Goal: Task Accomplishment & Management: Manage account settings

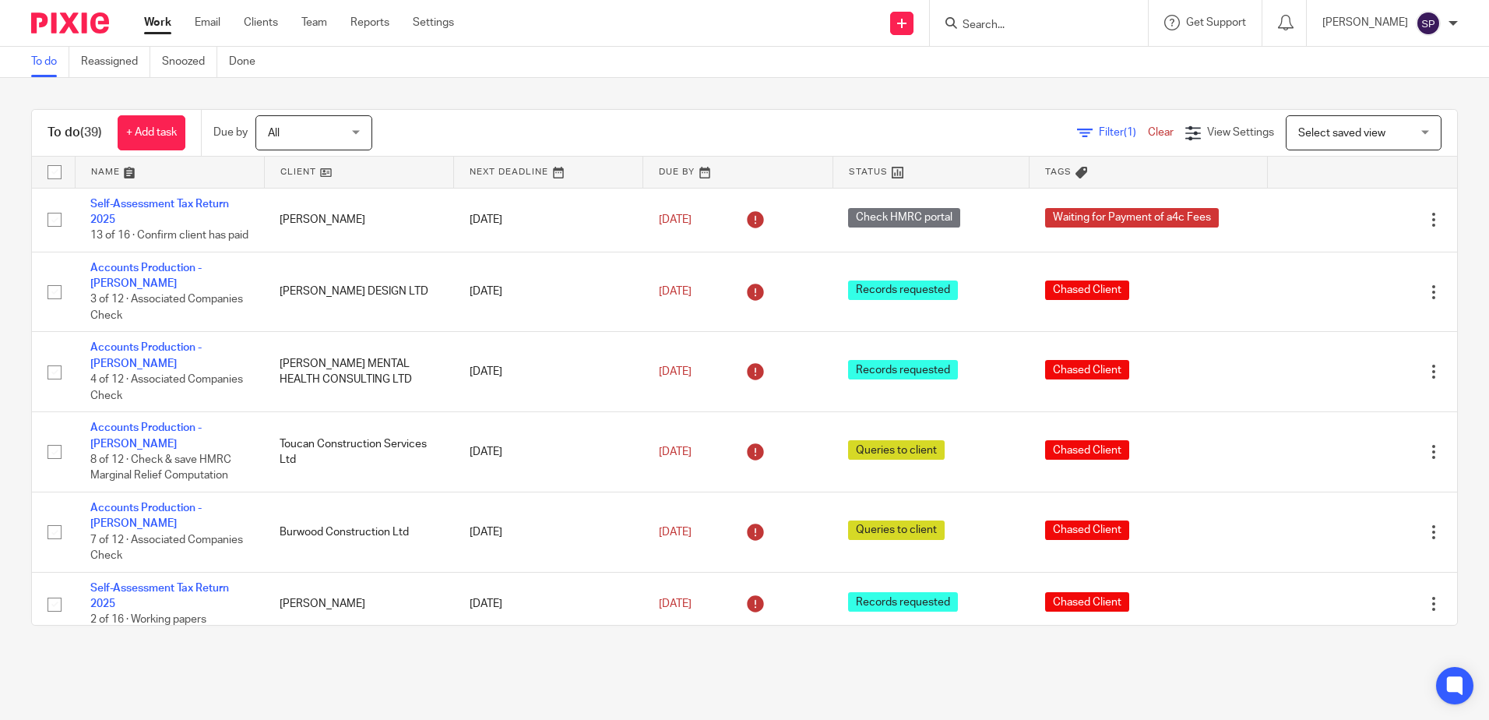
click at [1009, 27] on input "Search" at bounding box center [1031, 26] width 140 height 14
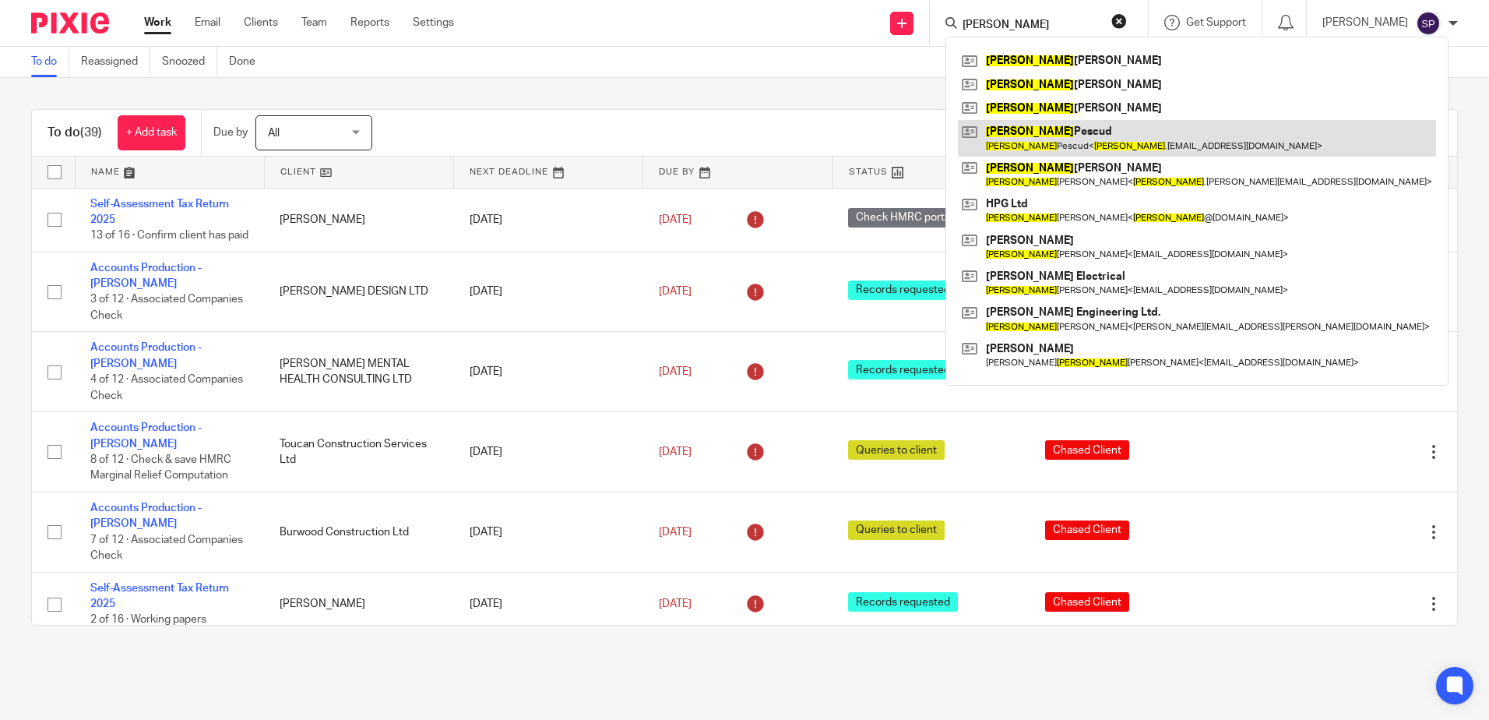
type input "peter"
click at [1018, 129] on link at bounding box center [1197, 138] width 478 height 36
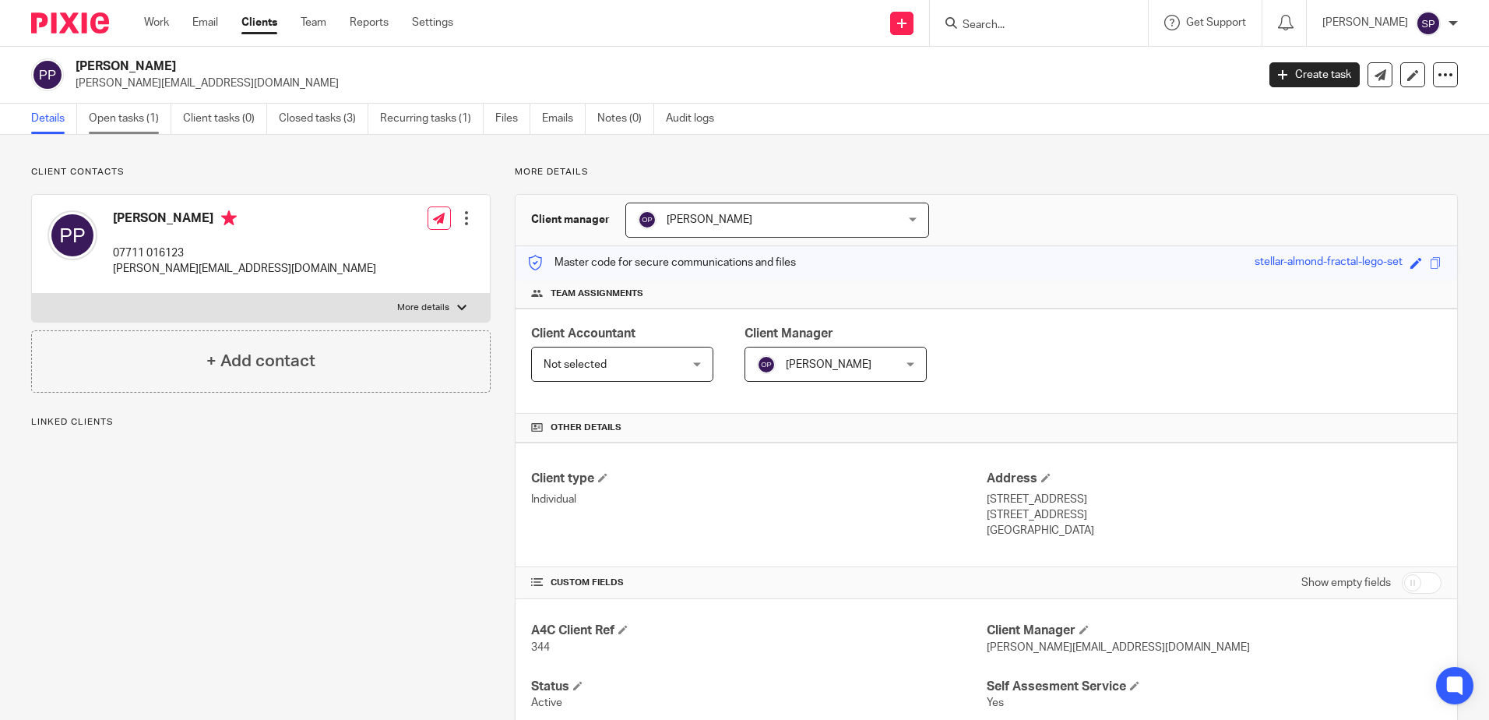
click at [124, 113] on link "Open tasks (1)" at bounding box center [130, 119] width 83 height 30
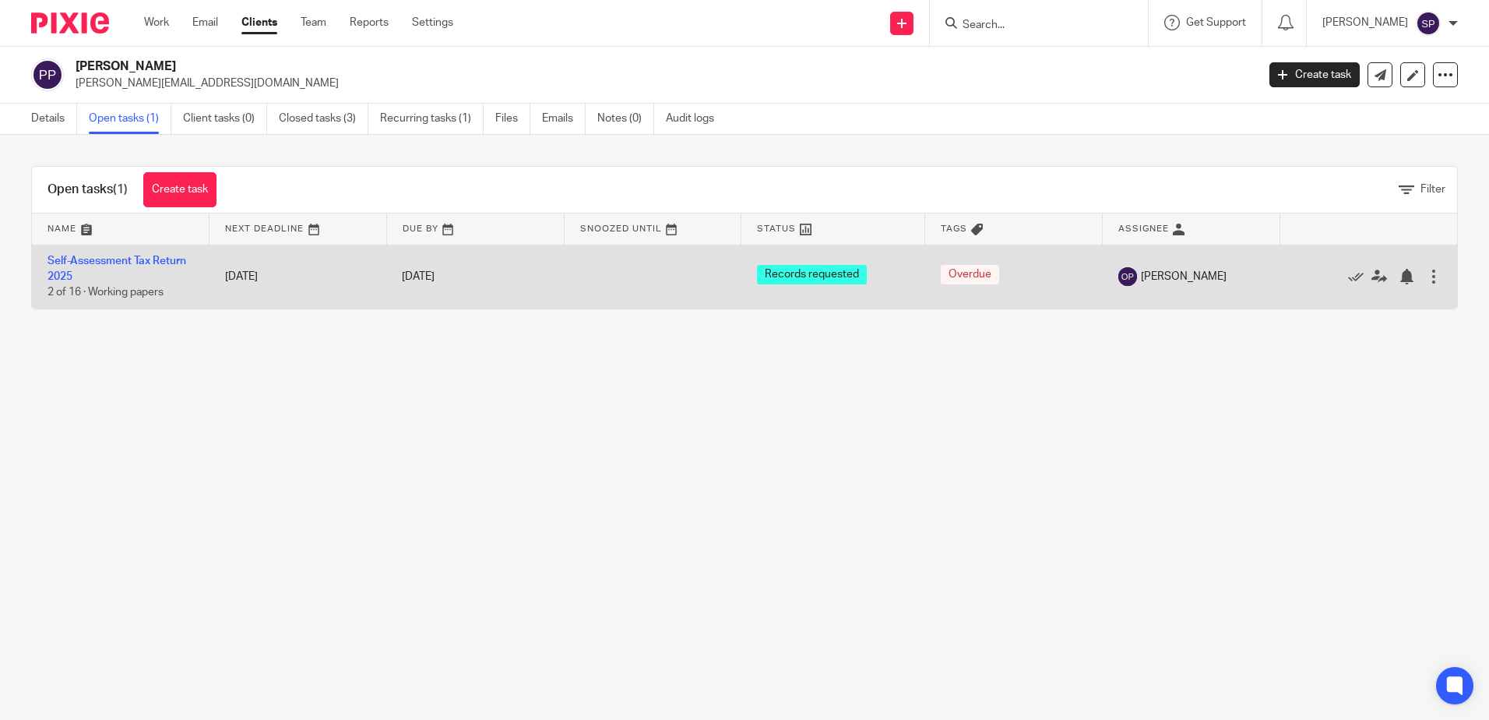
click at [138, 254] on td "Self-Assessment Tax Return 2025 2 of 16 · Working papers" at bounding box center [121, 277] width 178 height 64
click at [159, 259] on link "Self-Assessment Tax Return 2025" at bounding box center [117, 268] width 139 height 26
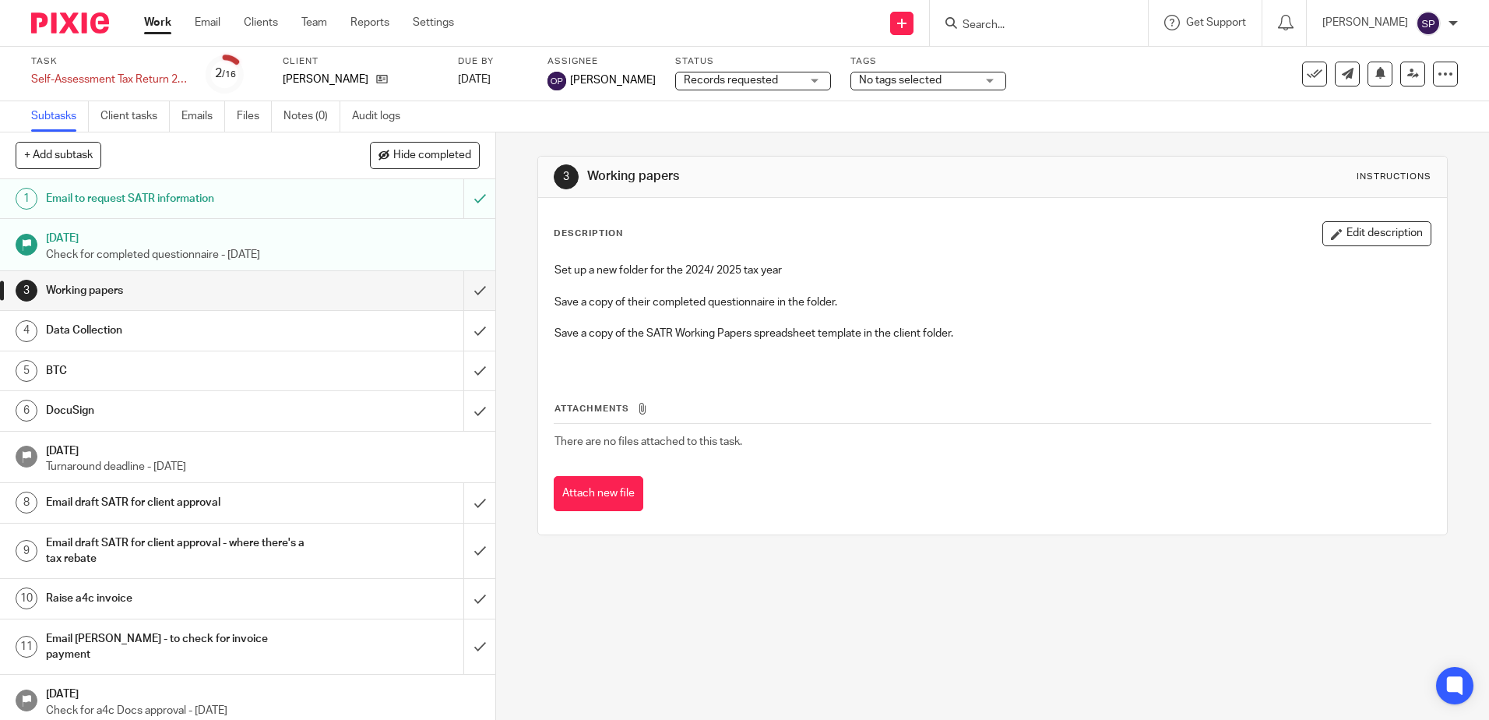
click at [797, 79] on div "Records requested Records requested" at bounding box center [753, 81] width 156 height 19
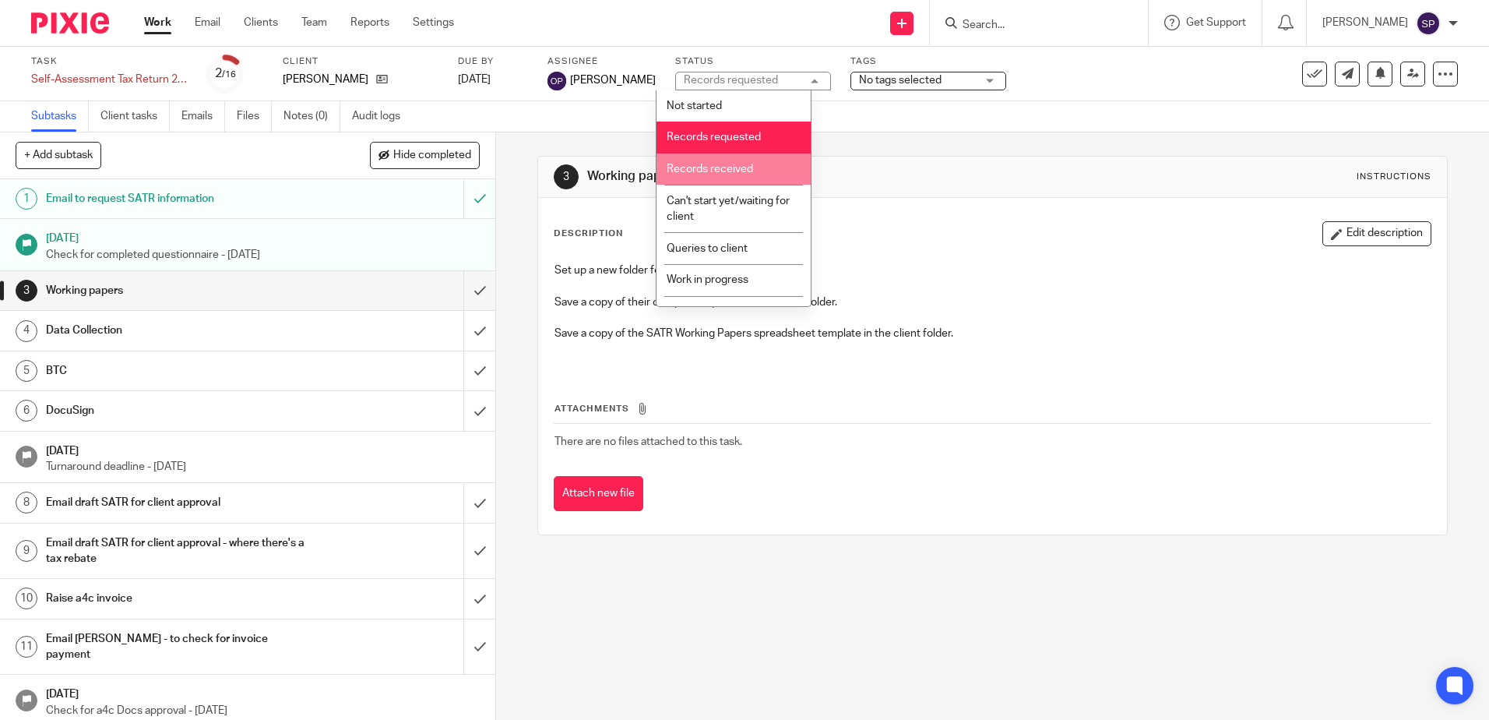
click at [723, 162] on li "Records received" at bounding box center [734, 169] width 154 height 32
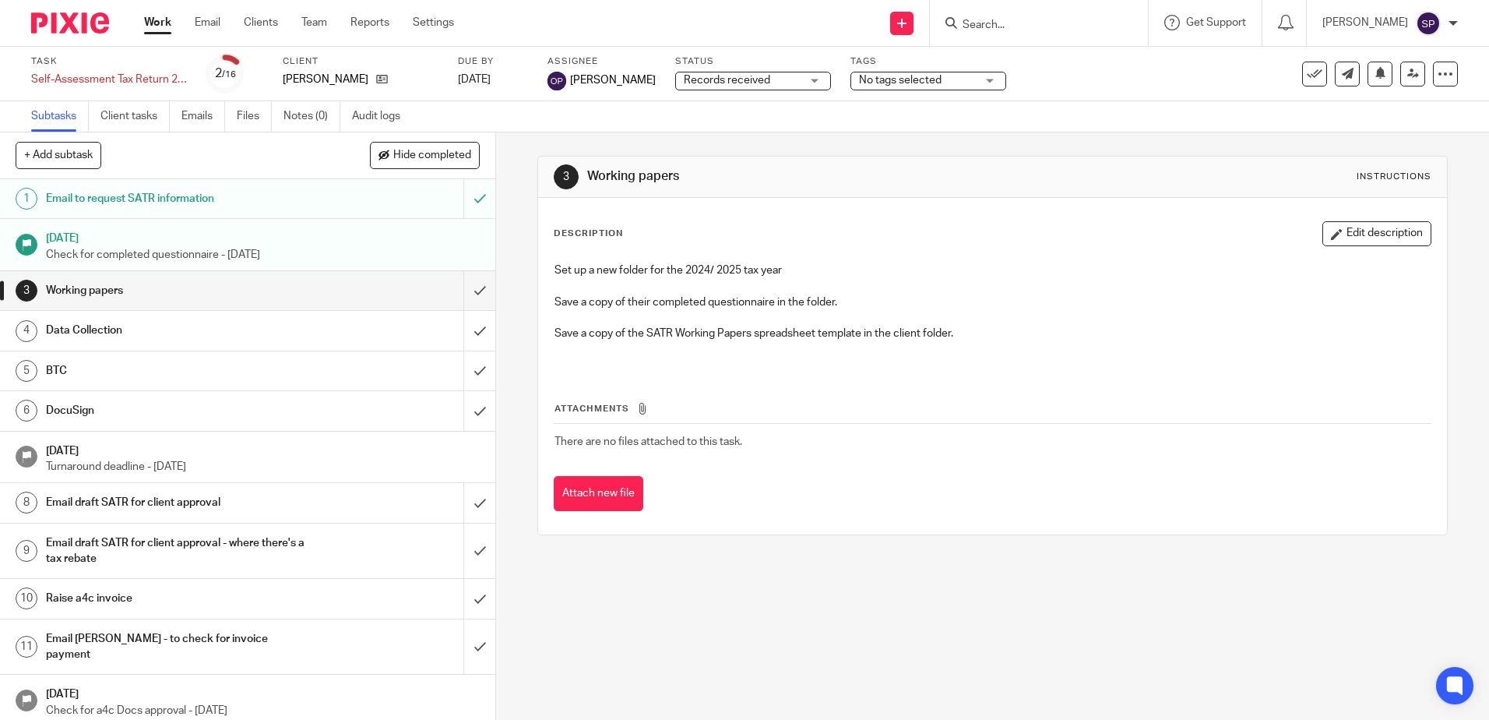
click at [158, 20] on link "Work" at bounding box center [157, 23] width 27 height 16
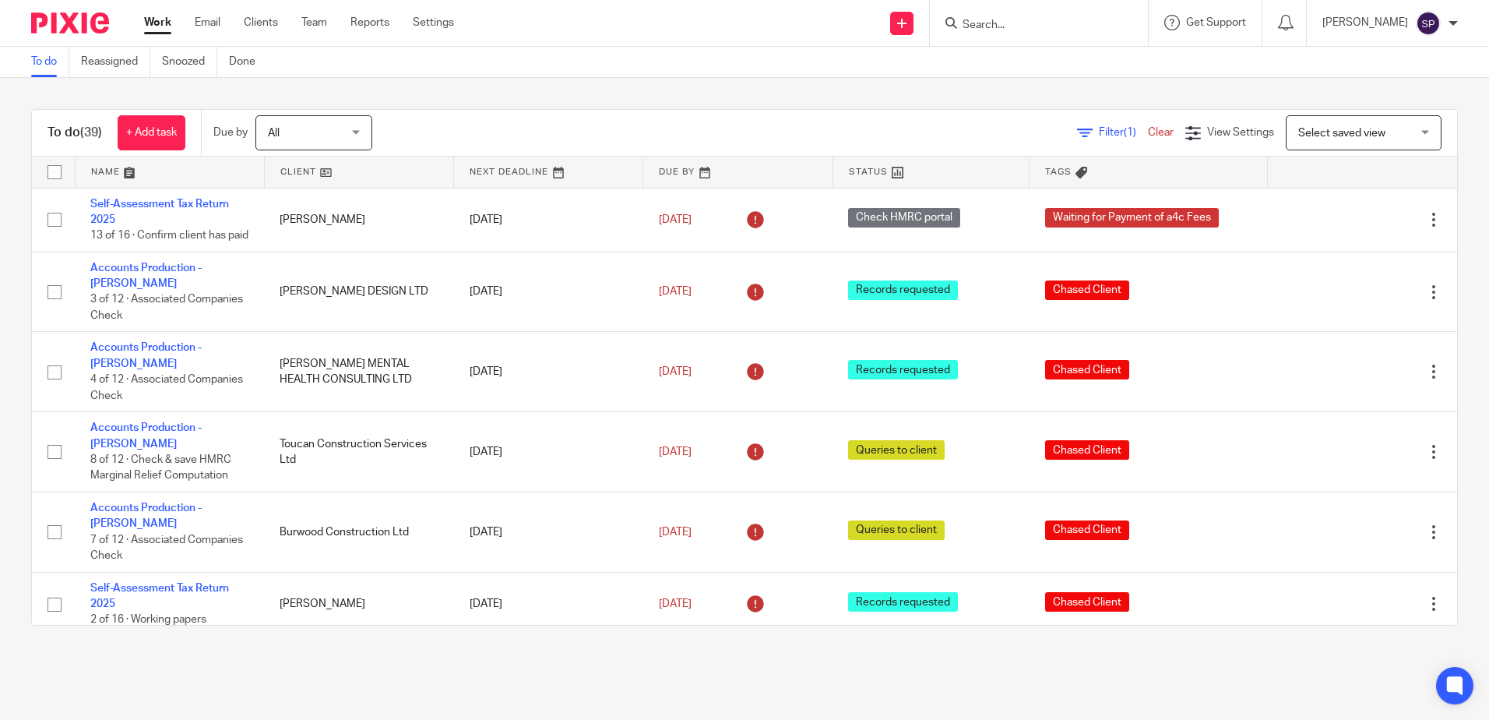
click at [467, 94] on div "To do (39) + Add task Due by All All [DATE] [DATE] This week Next week This mon…" at bounding box center [744, 367] width 1489 height 579
click at [156, 24] on link "Work" at bounding box center [157, 23] width 27 height 16
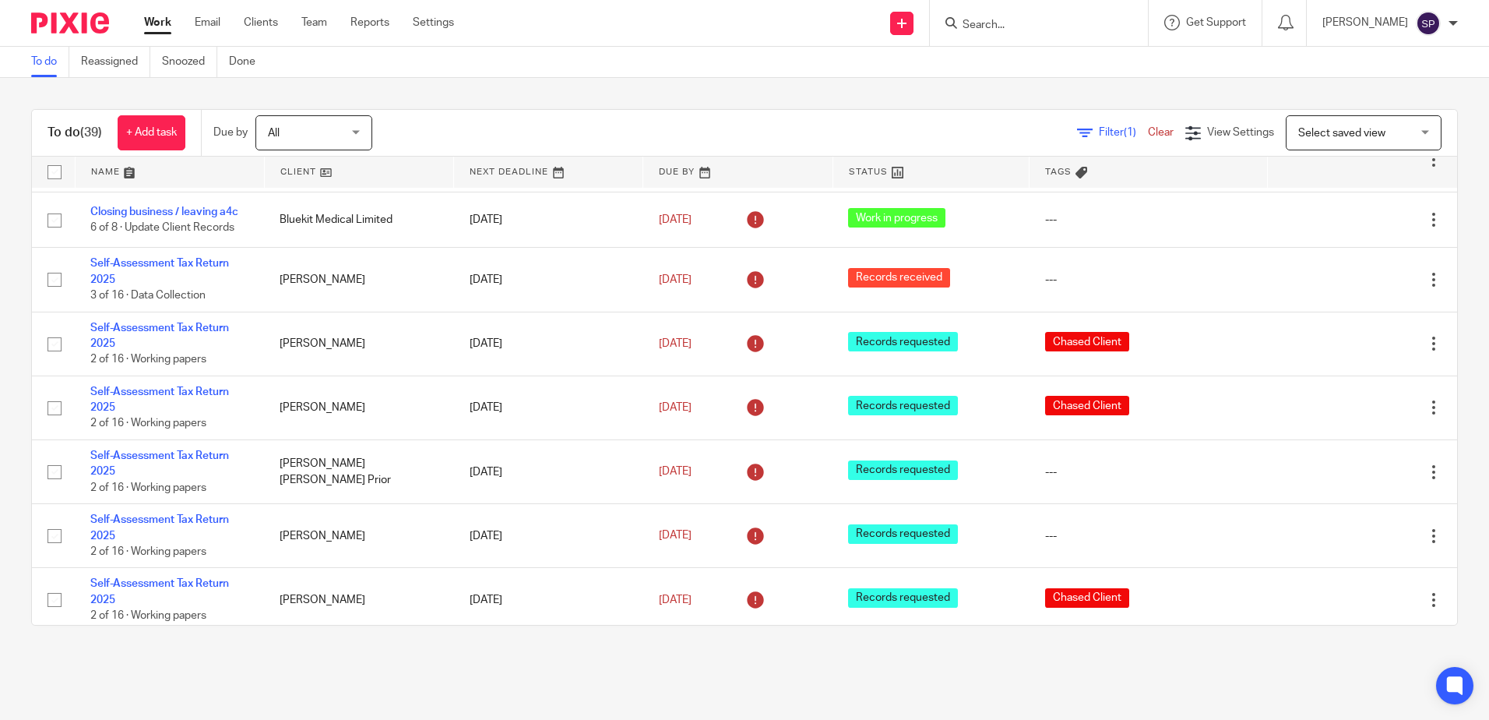
scroll to position [364, 0]
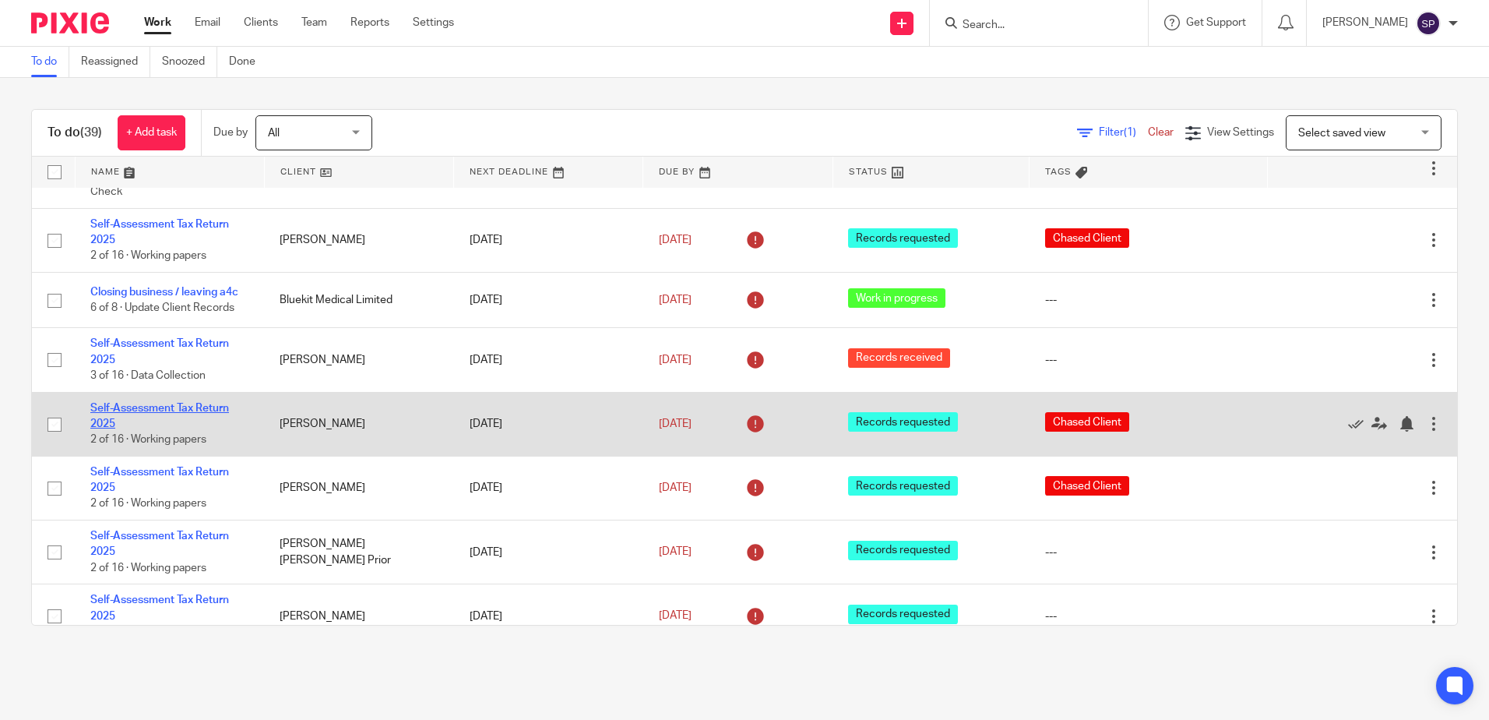
click at [185, 403] on link "Self-Assessment Tax Return 2025" at bounding box center [159, 416] width 139 height 26
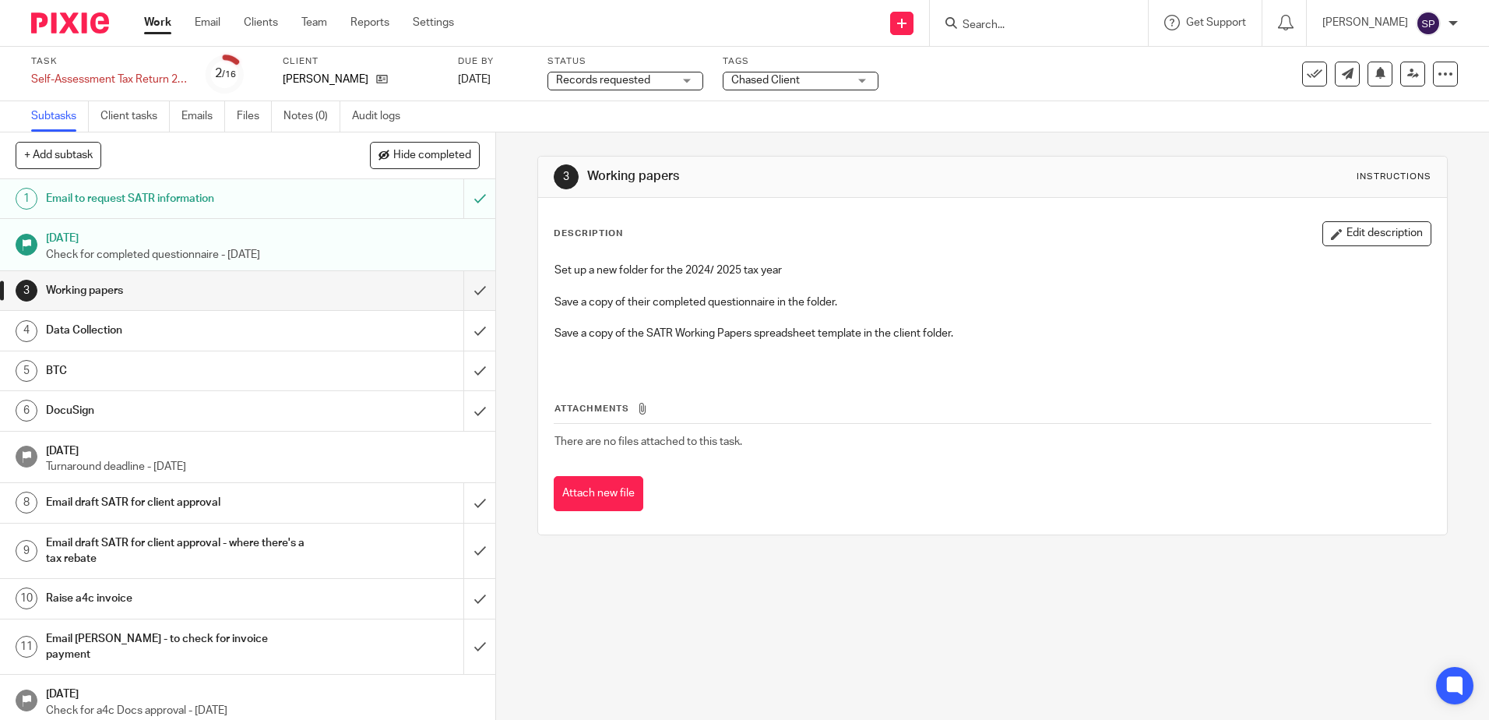
click at [681, 83] on div "Records requested Records requested" at bounding box center [626, 81] width 156 height 19
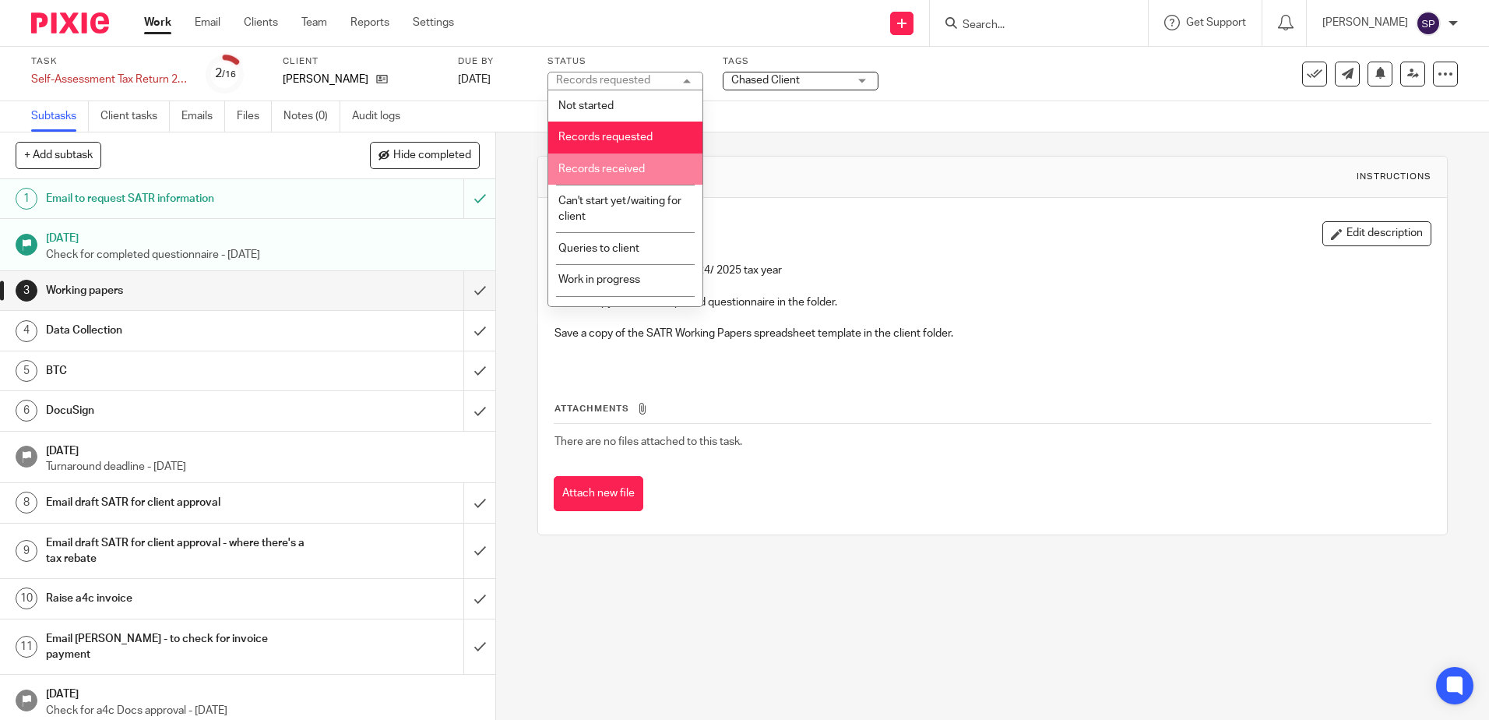
click at [651, 171] on li "Records received" at bounding box center [625, 169] width 154 height 32
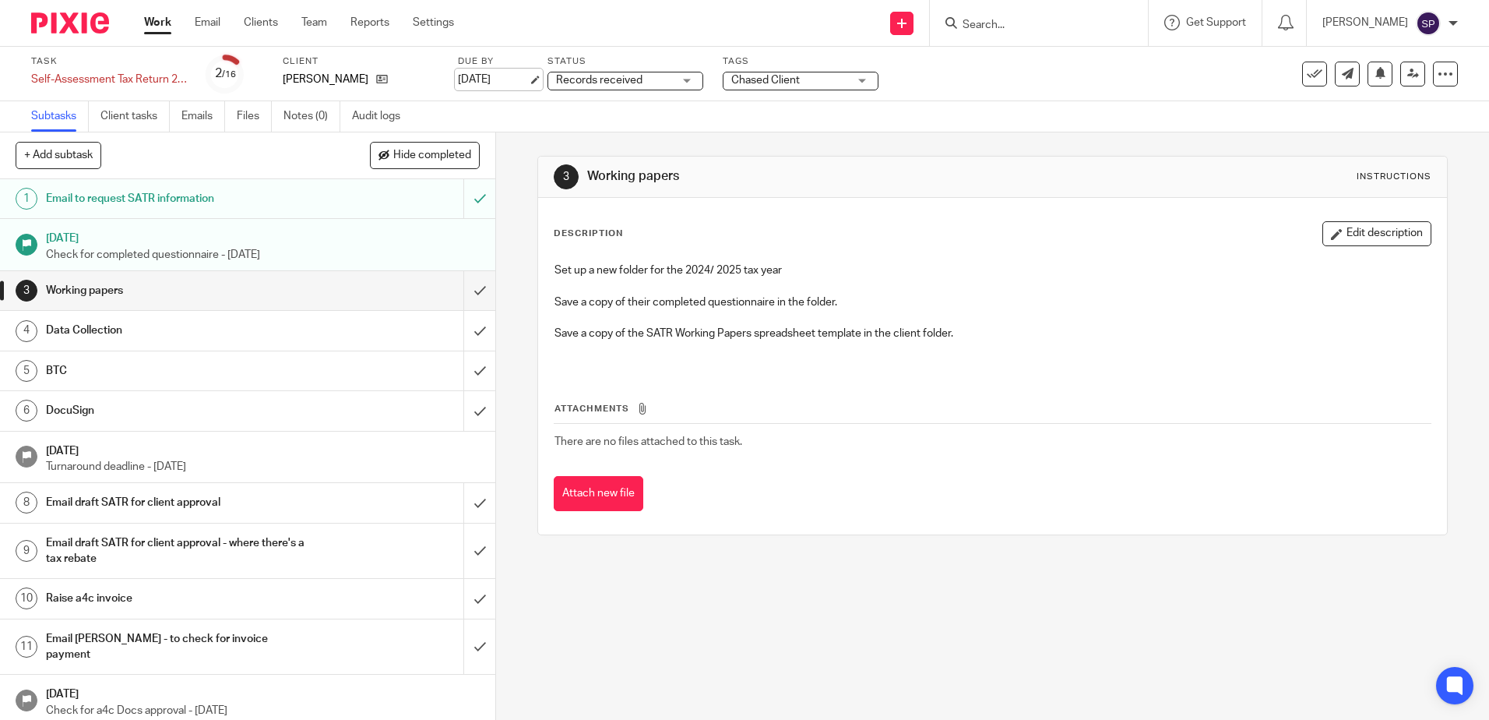
click at [491, 83] on link "[DATE]" at bounding box center [493, 80] width 70 height 16
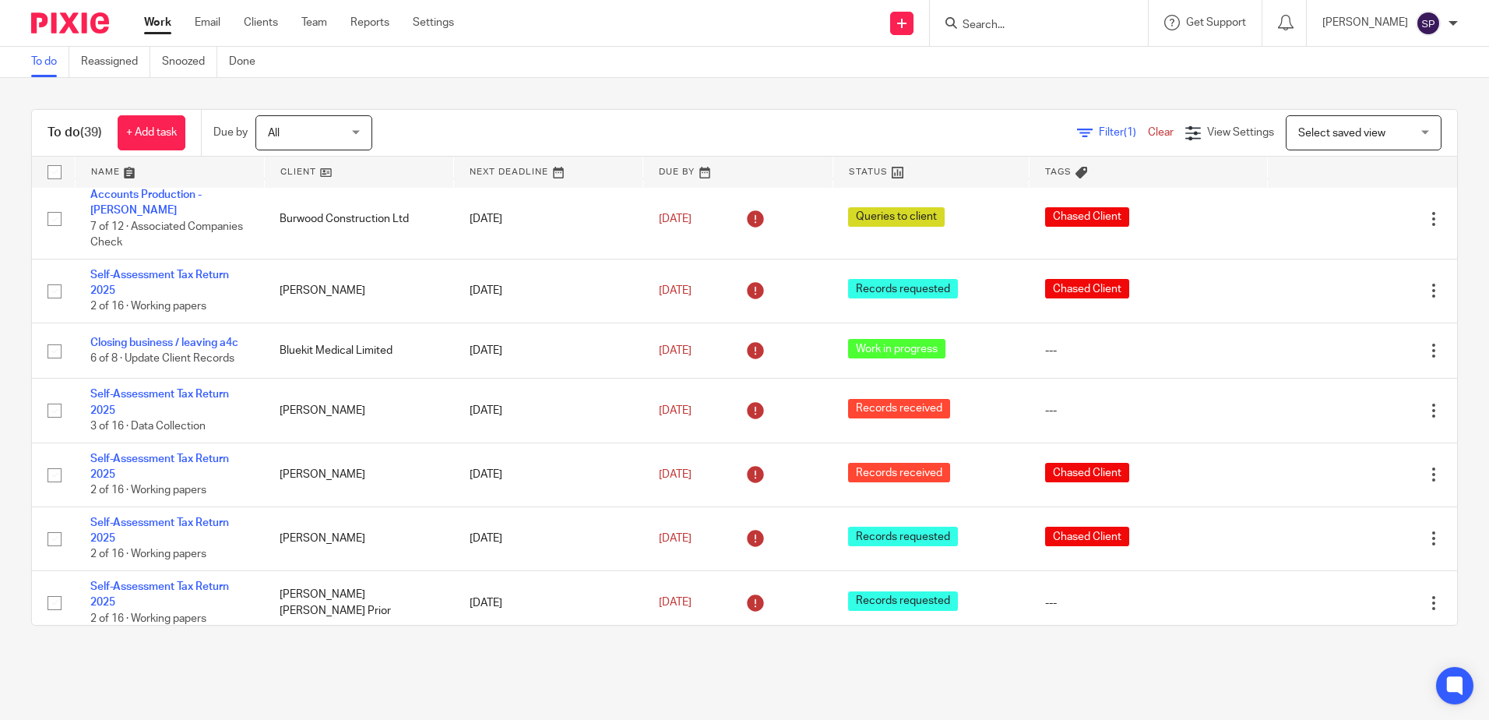
scroll to position [286, 0]
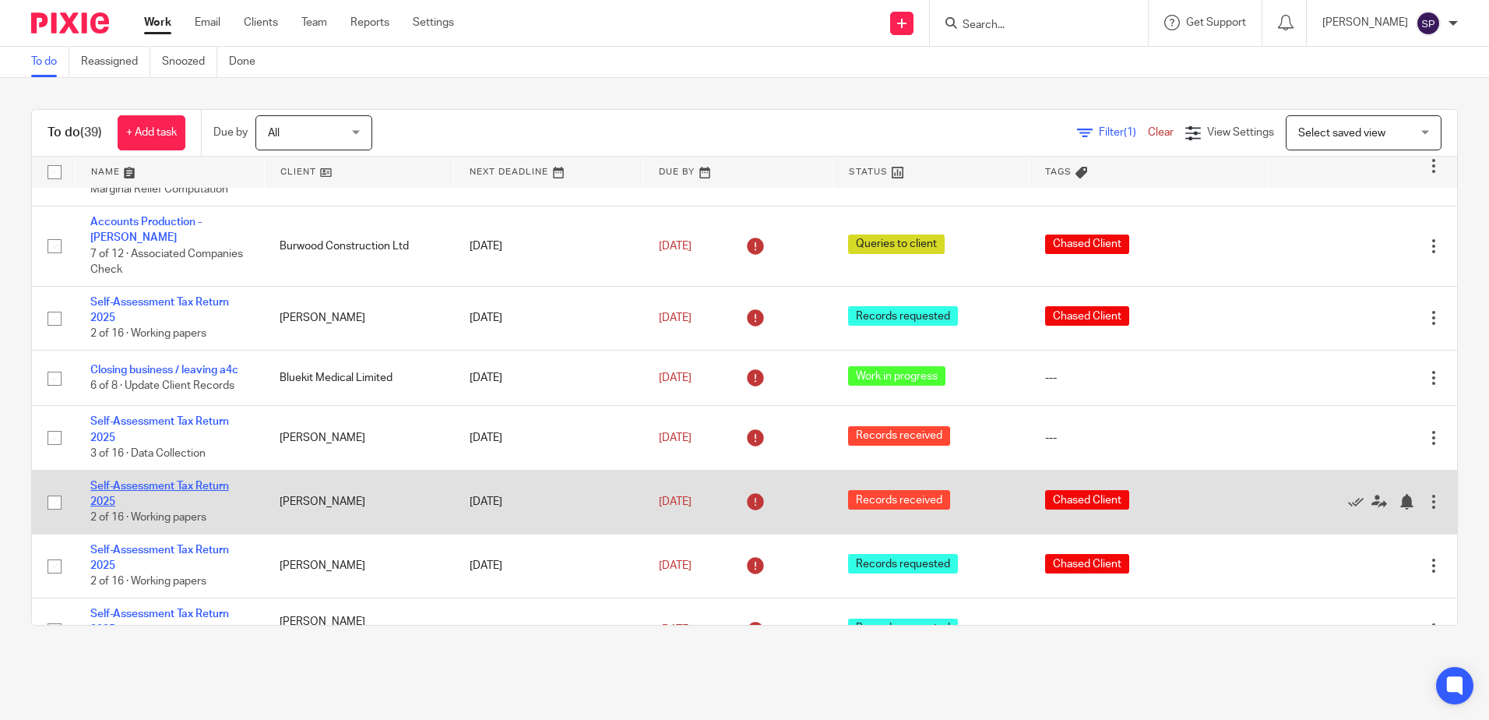
click at [171, 481] on link "Self-Assessment Tax Return 2025" at bounding box center [159, 494] width 139 height 26
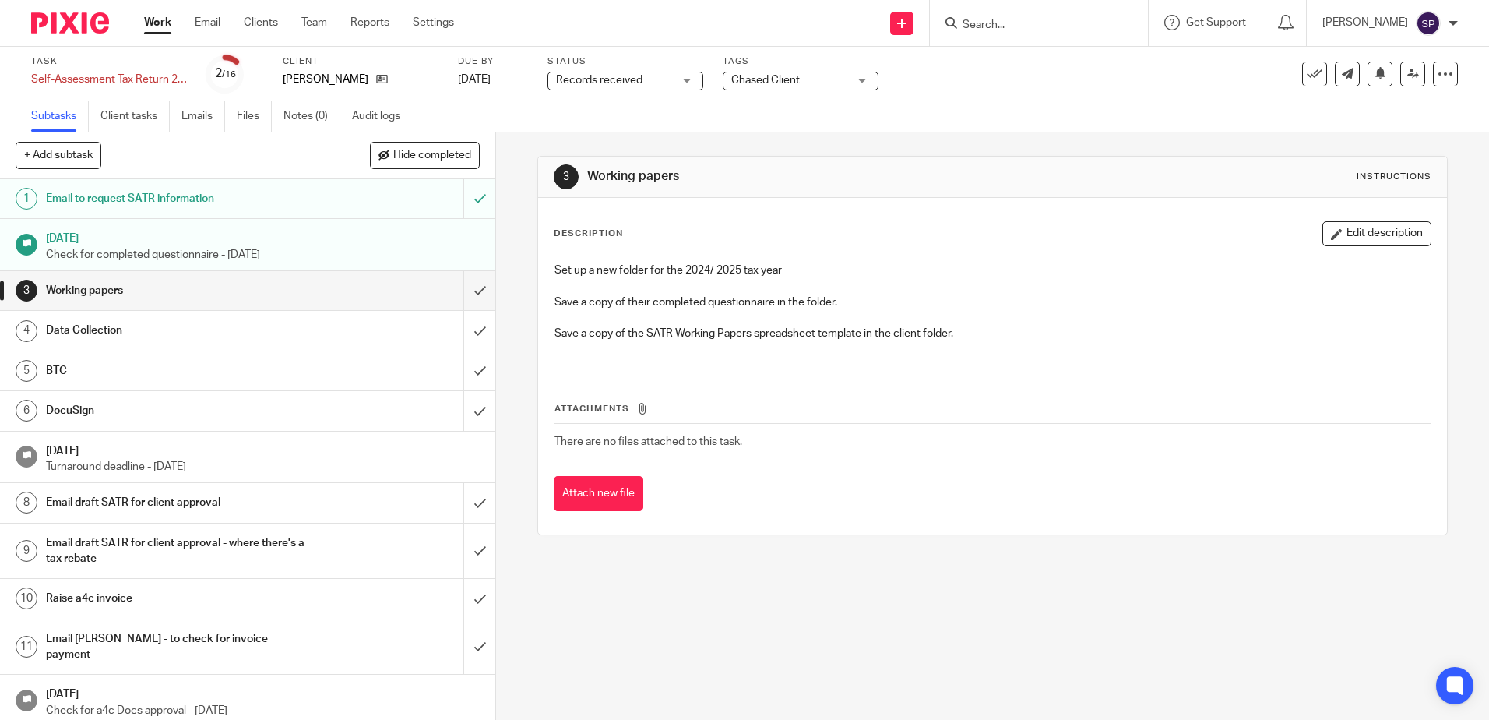
click at [865, 86] on div "Chased Client" at bounding box center [801, 81] width 156 height 19
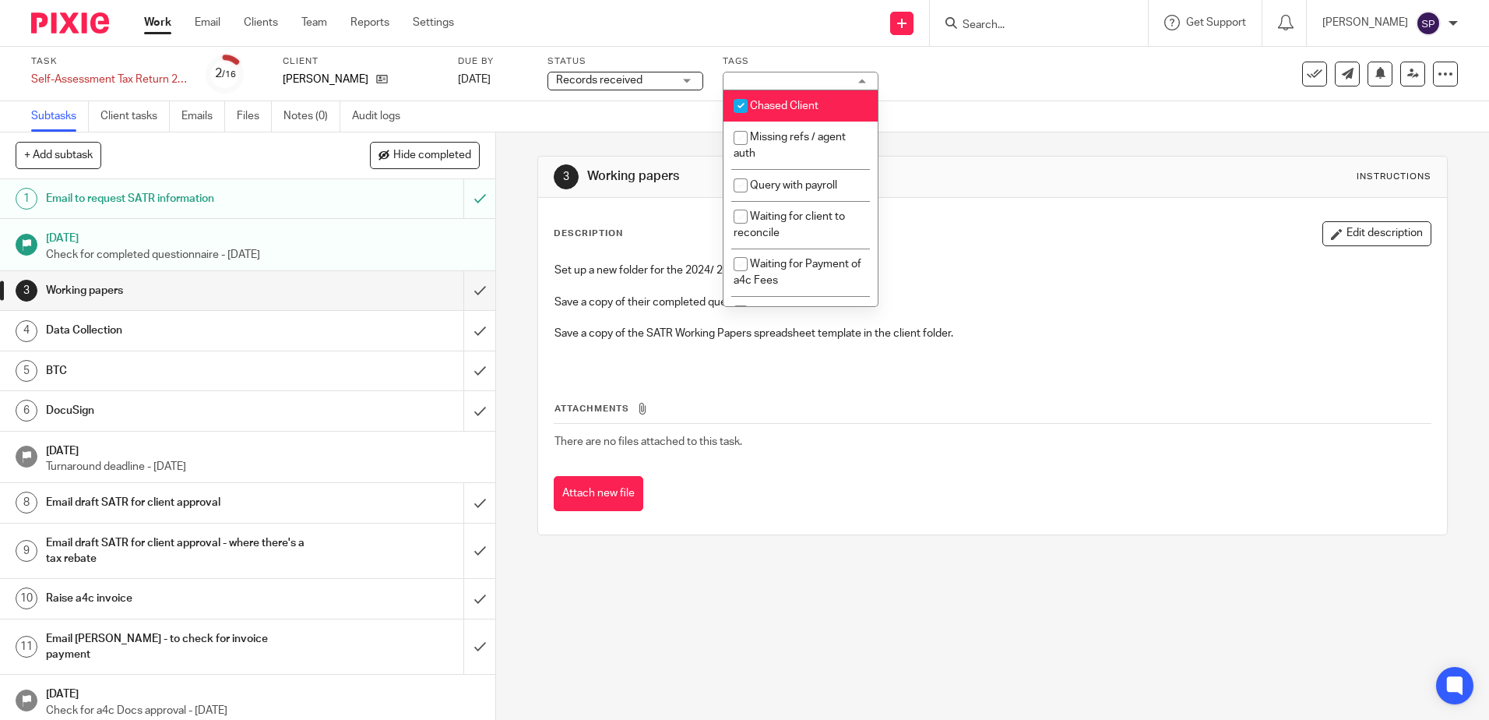
click at [777, 104] on span "Chased Client" at bounding box center [784, 105] width 69 height 11
checkbox input "false"
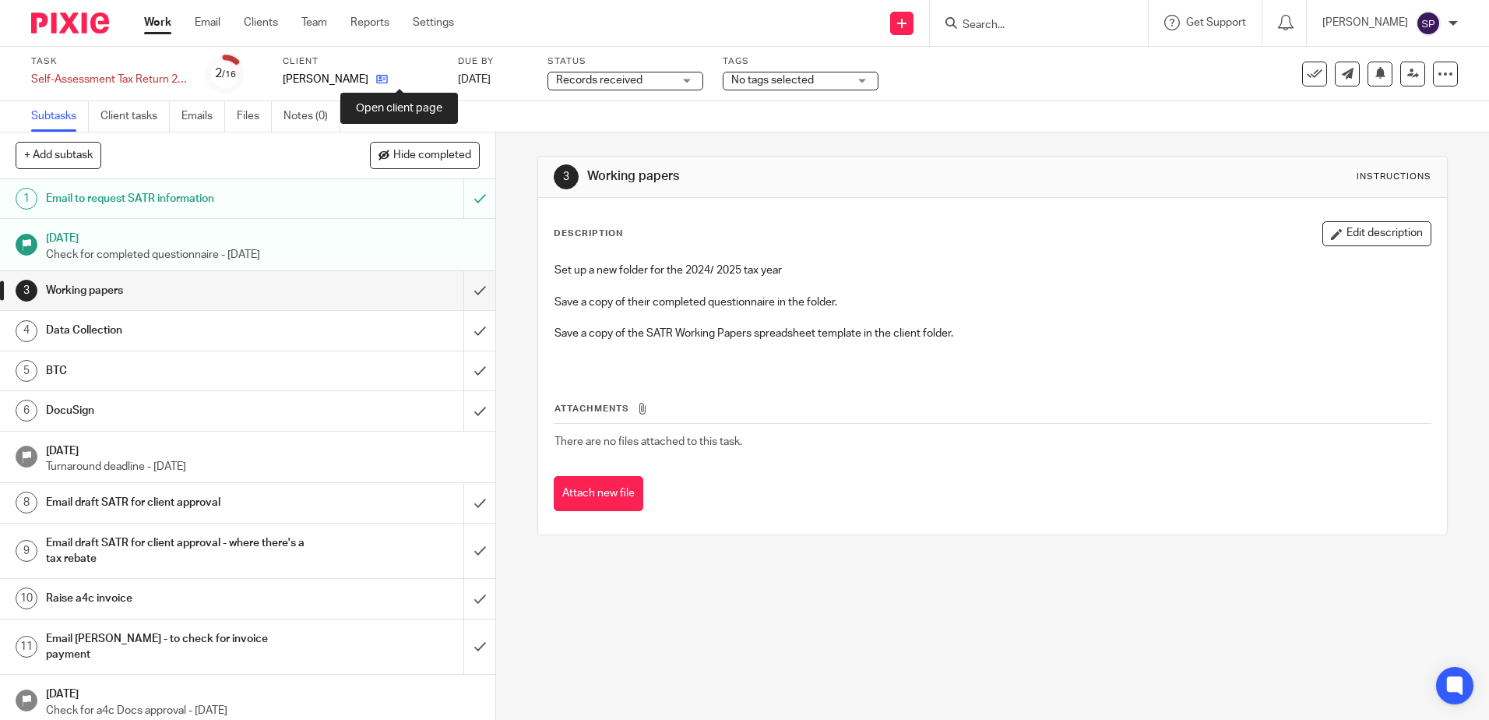
click at [388, 83] on icon at bounding box center [382, 79] width 12 height 12
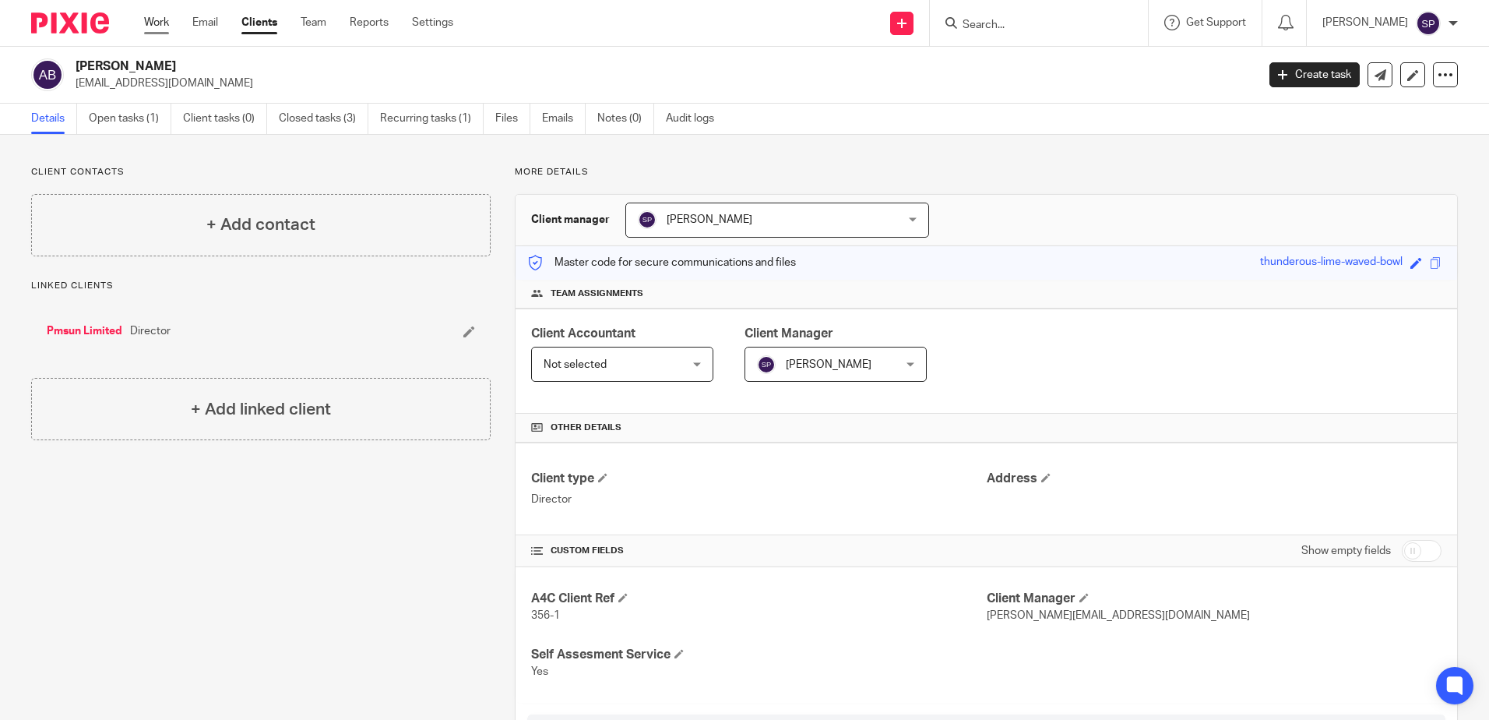
click at [151, 28] on link "Work" at bounding box center [156, 23] width 25 height 16
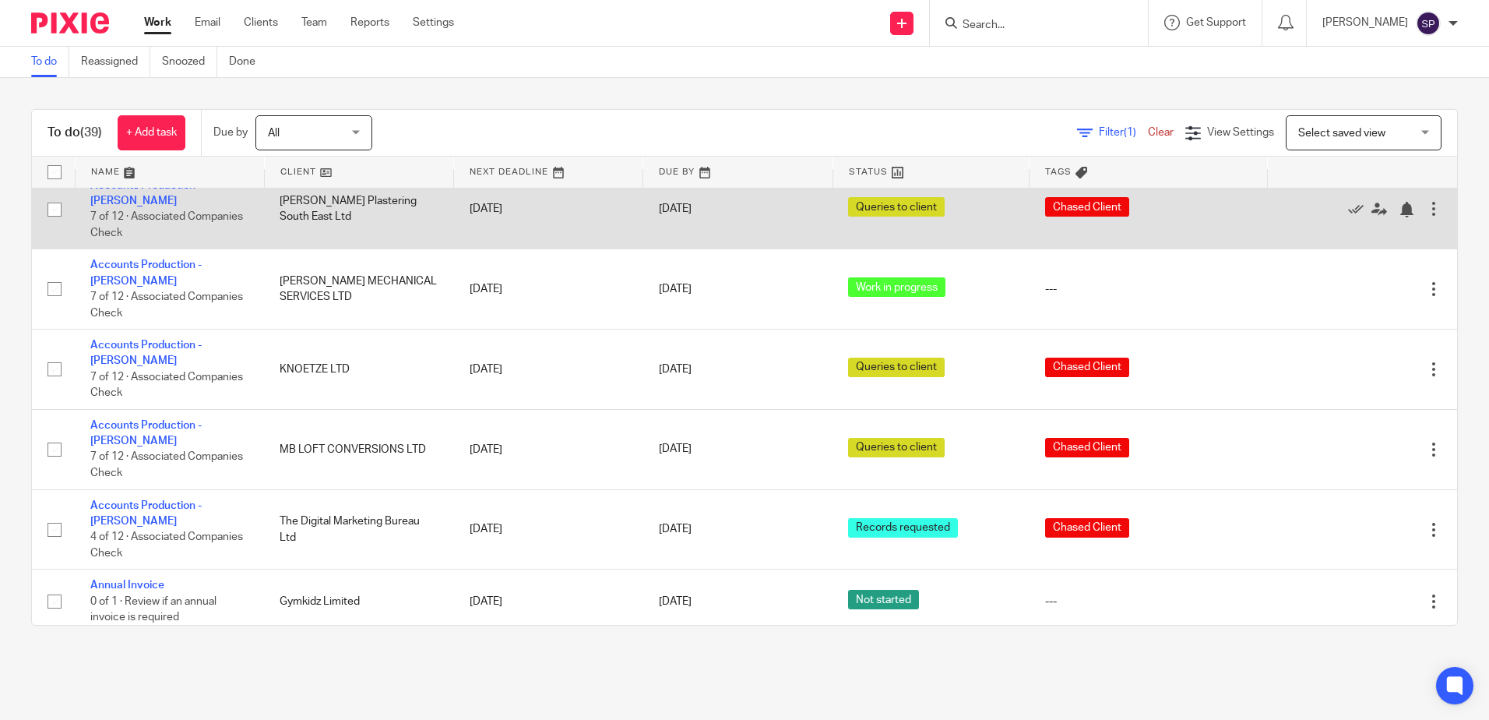
scroll to position [1791, 0]
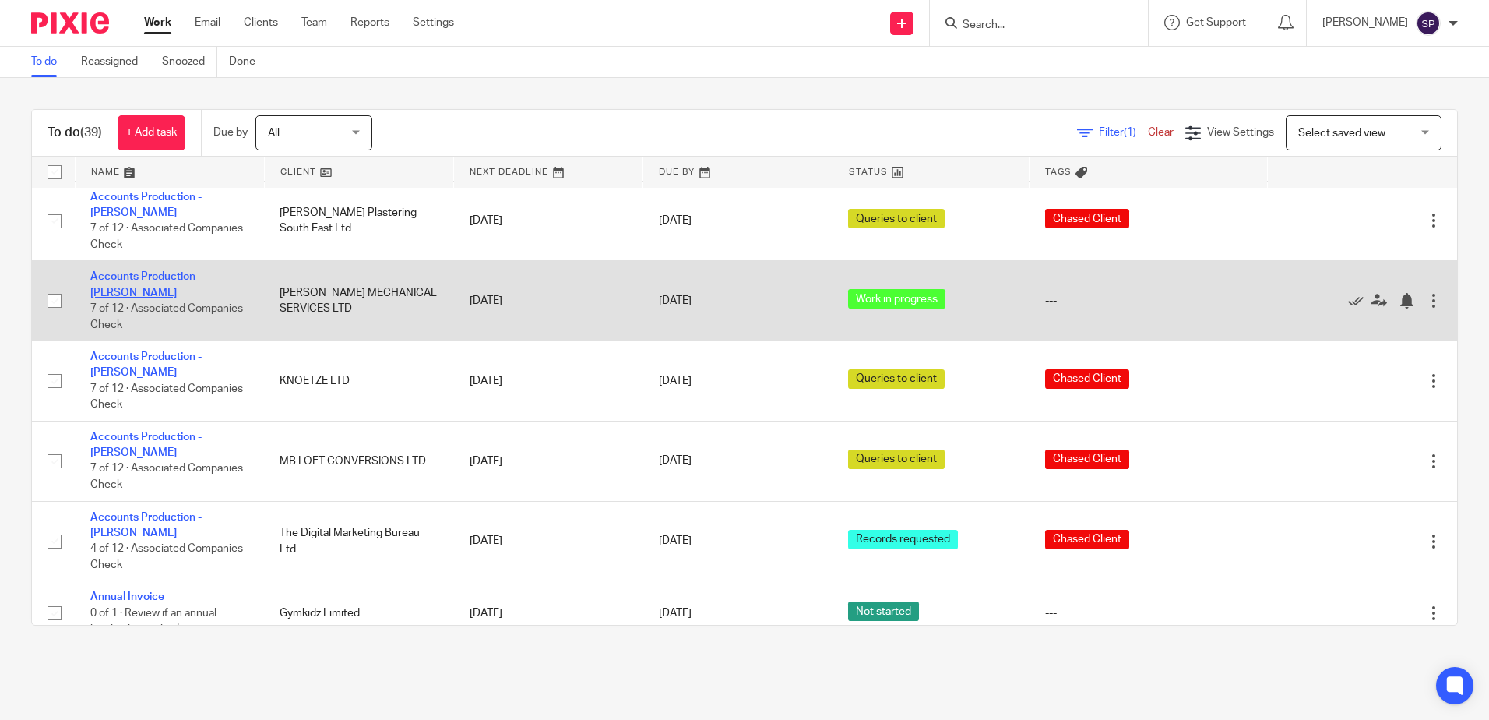
click at [167, 271] on link "Accounts Production - [PERSON_NAME]" at bounding box center [145, 284] width 111 height 26
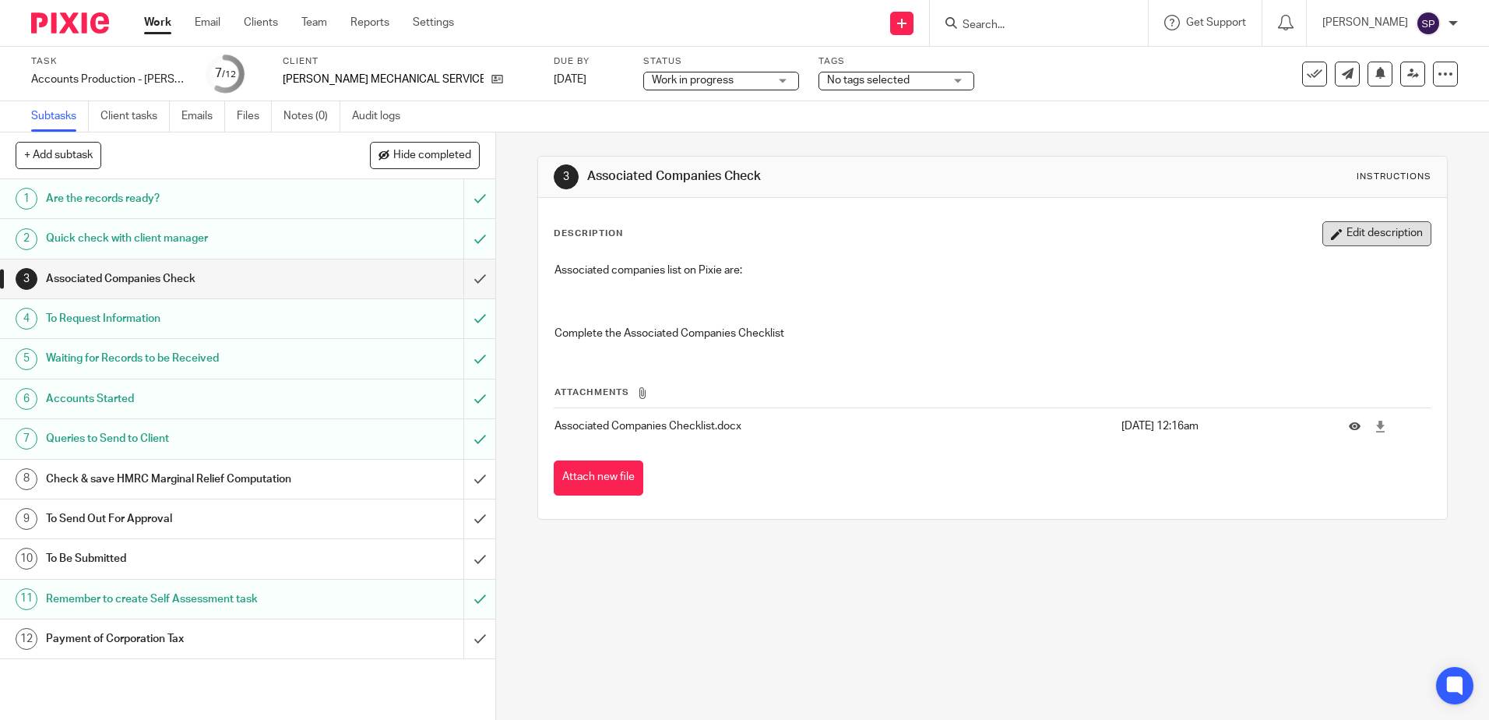
click at [1371, 234] on button "Edit description" at bounding box center [1377, 233] width 109 height 25
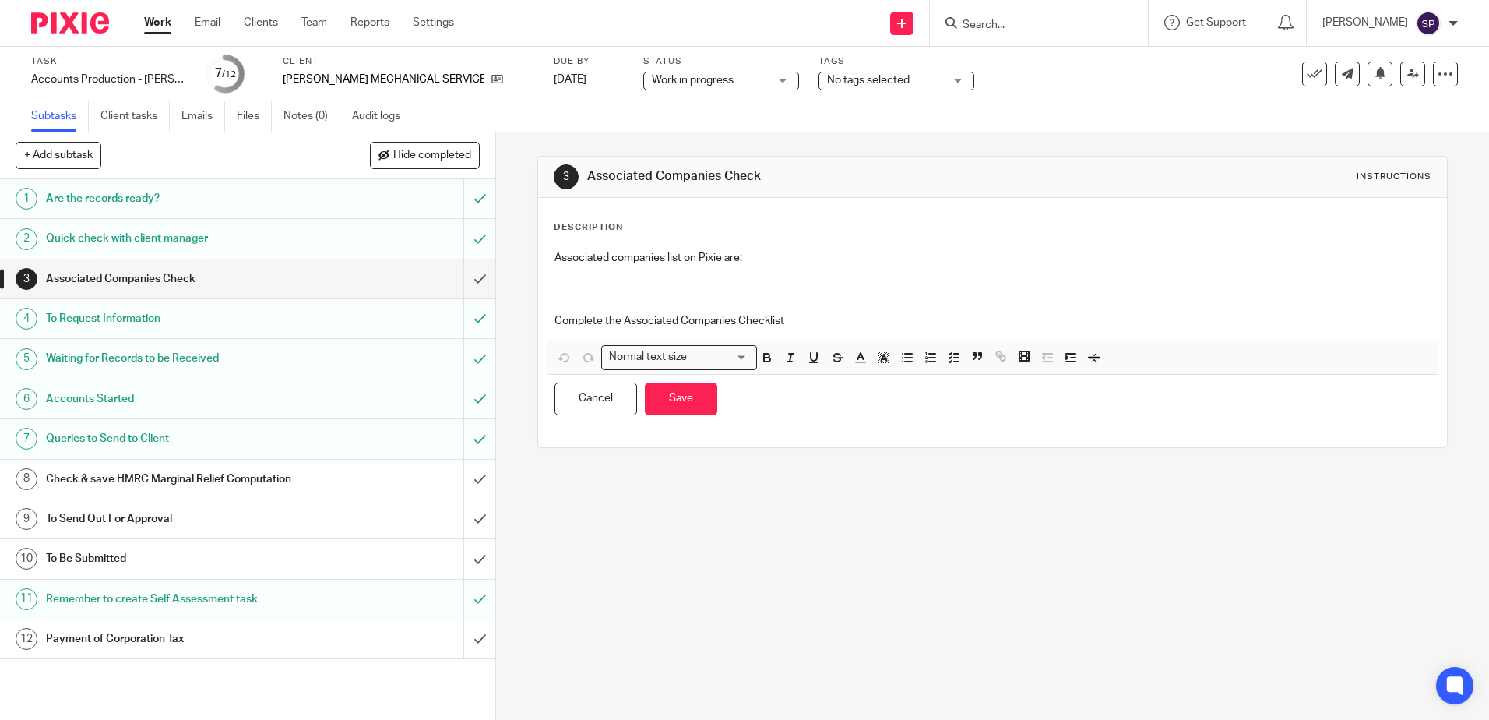
click at [578, 292] on p at bounding box center [992, 290] width 875 height 16
click at [694, 405] on button "Save" at bounding box center [681, 398] width 72 height 33
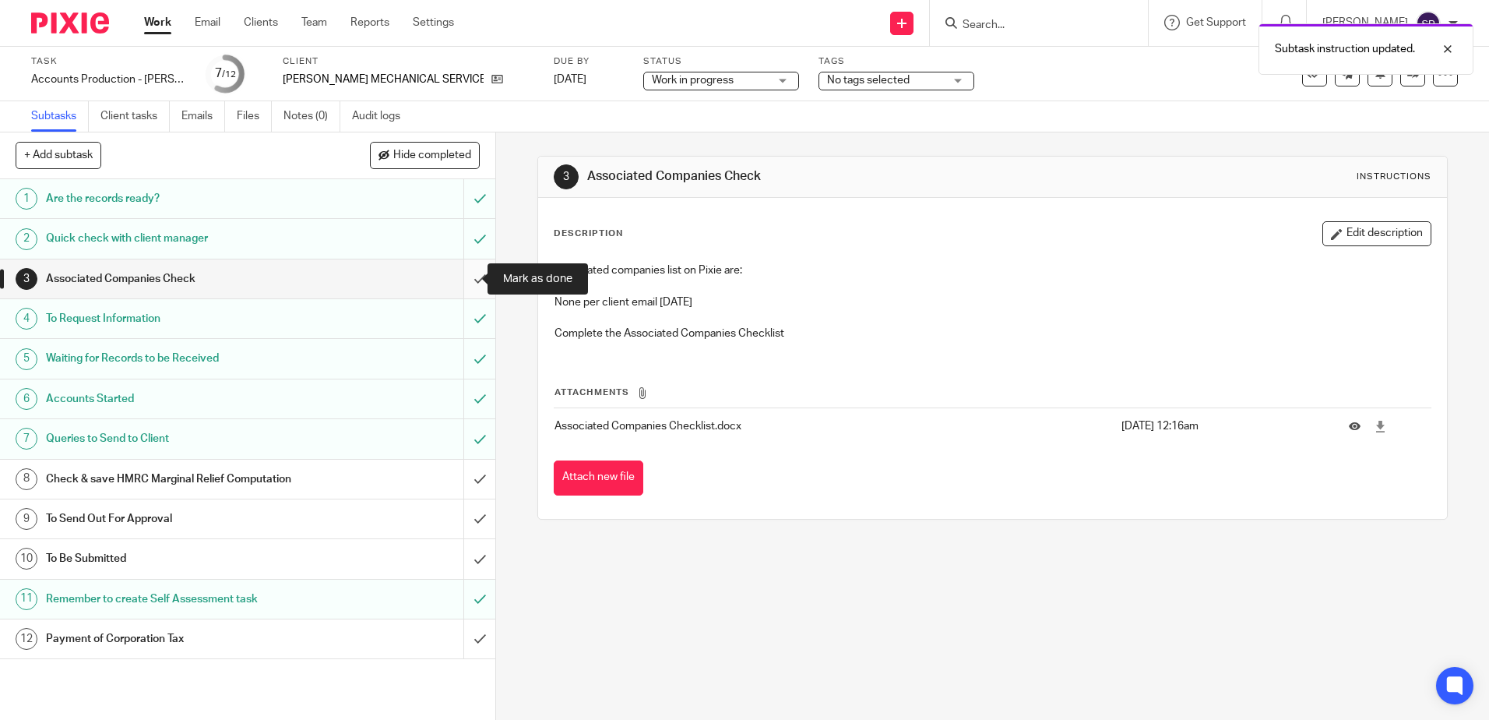
click at [463, 277] on input "submit" at bounding box center [247, 278] width 495 height 39
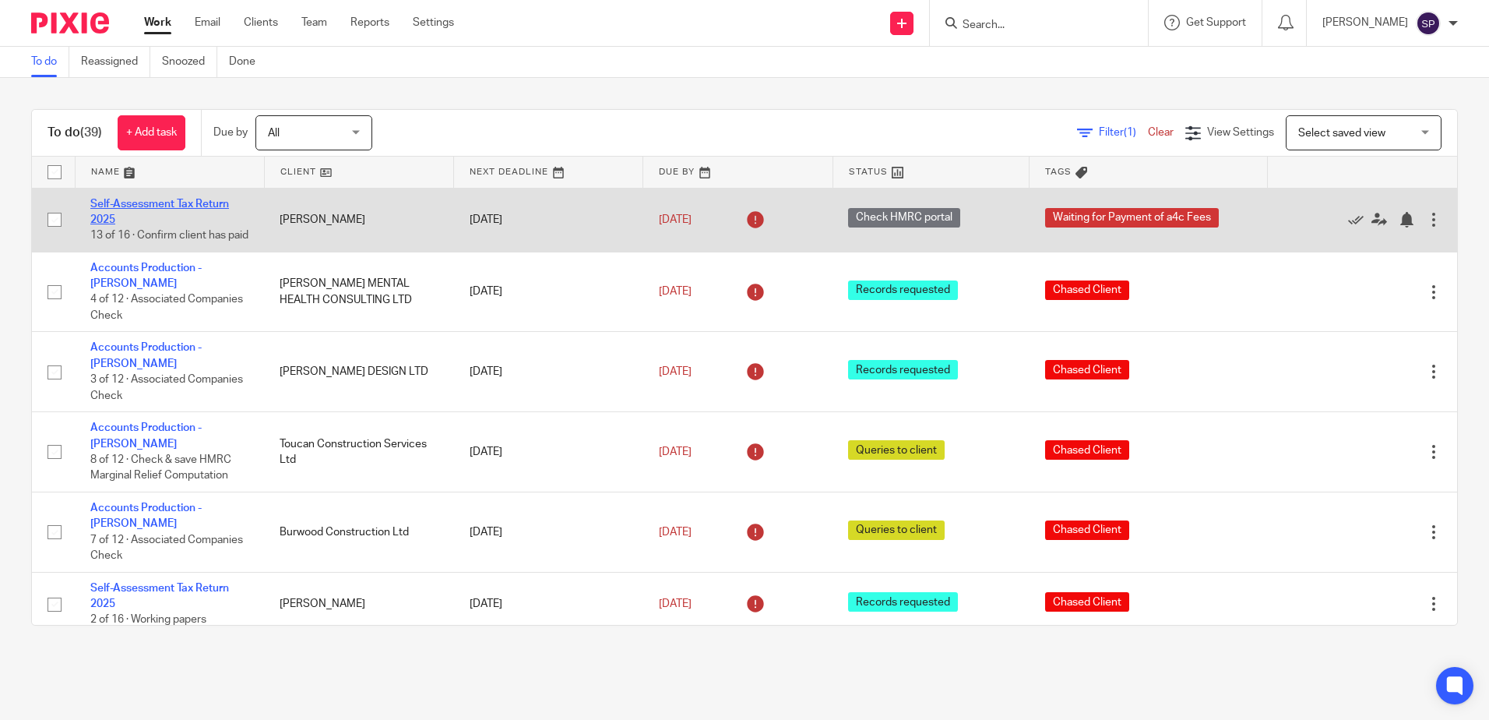
click at [170, 204] on link "Self-Assessment Tax Return 2025" at bounding box center [159, 212] width 139 height 26
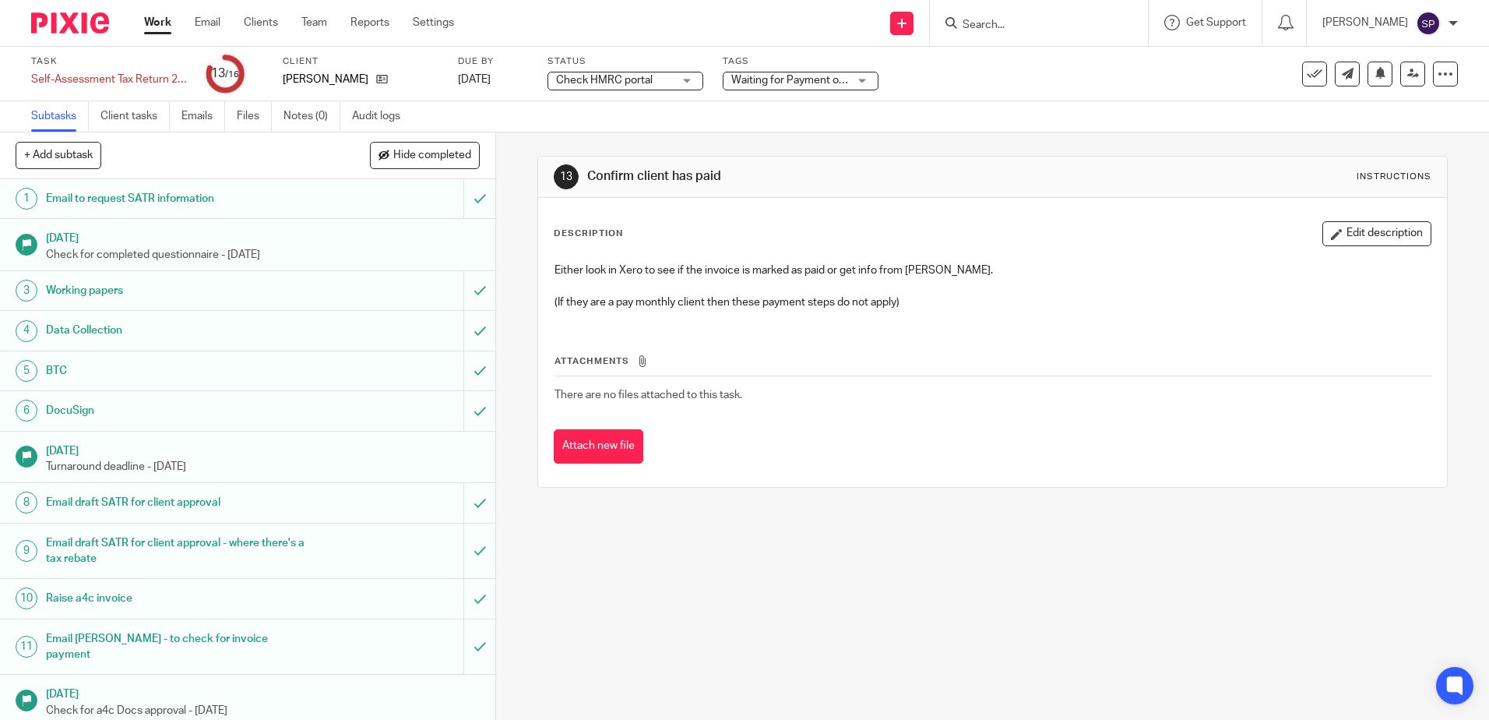
click at [866, 80] on div "Waiting for Payment of a4c Fees" at bounding box center [801, 81] width 156 height 19
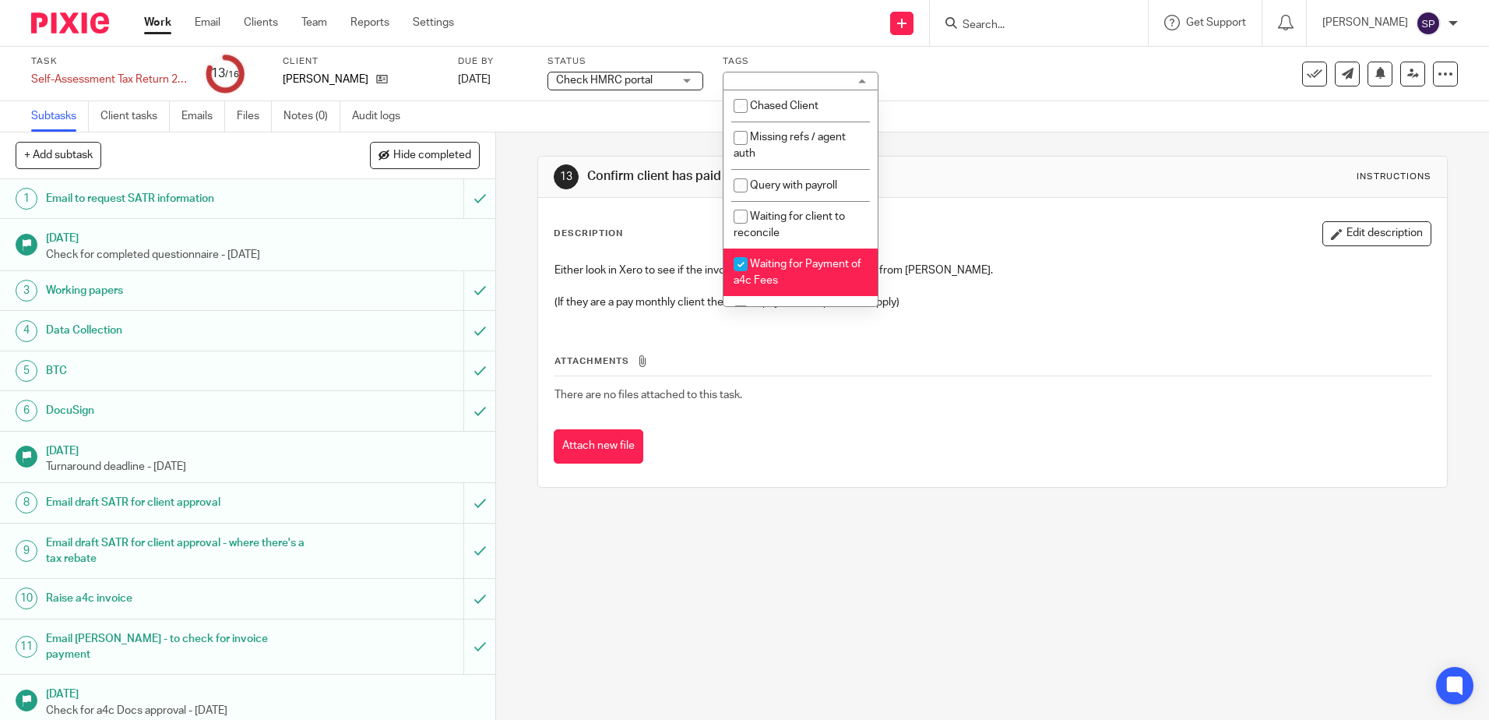
click at [757, 262] on span "Waiting for Payment of a4c Fees" at bounding box center [798, 272] width 128 height 27
checkbox input "false"
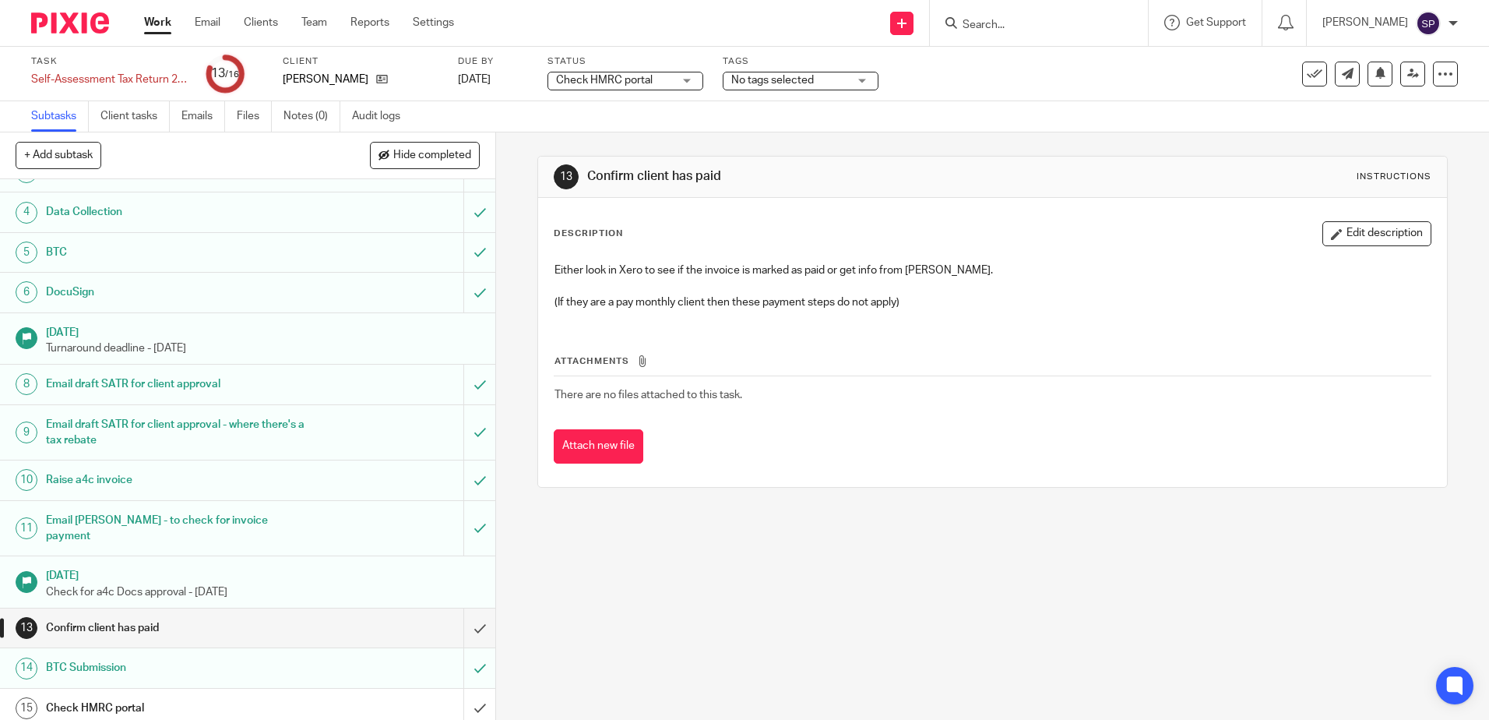
scroll to position [120, 0]
click at [467, 611] on input "submit" at bounding box center [247, 626] width 495 height 39
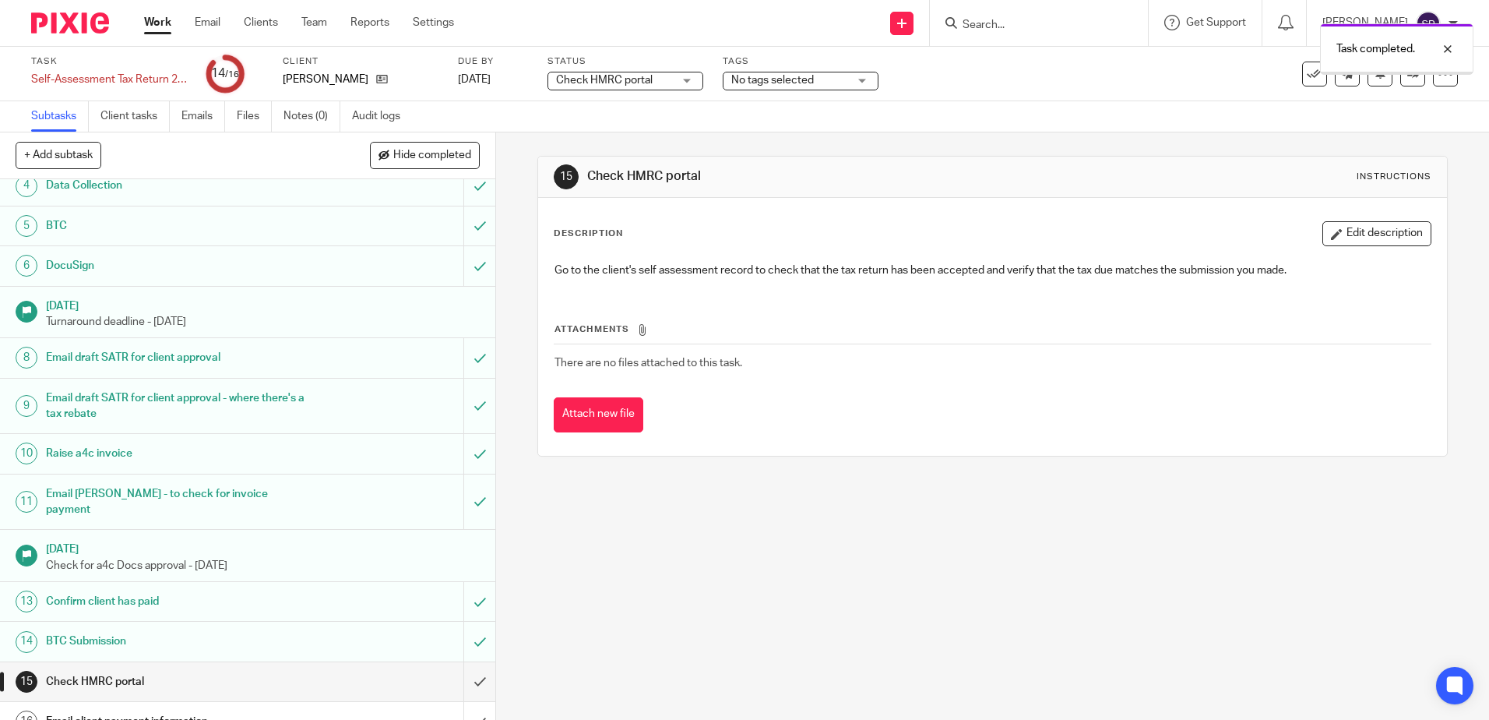
scroll to position [151, 0]
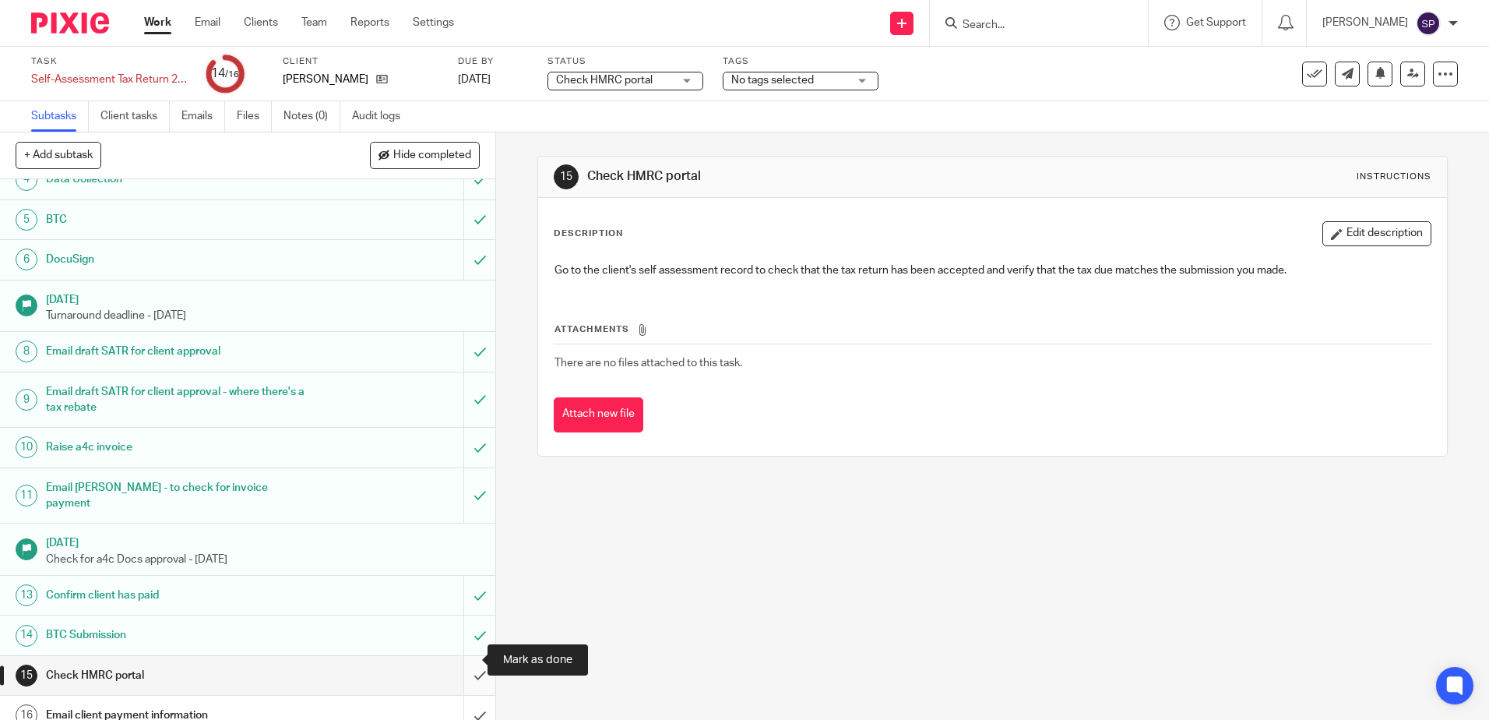
click at [464, 661] on input "submit" at bounding box center [247, 675] width 495 height 39
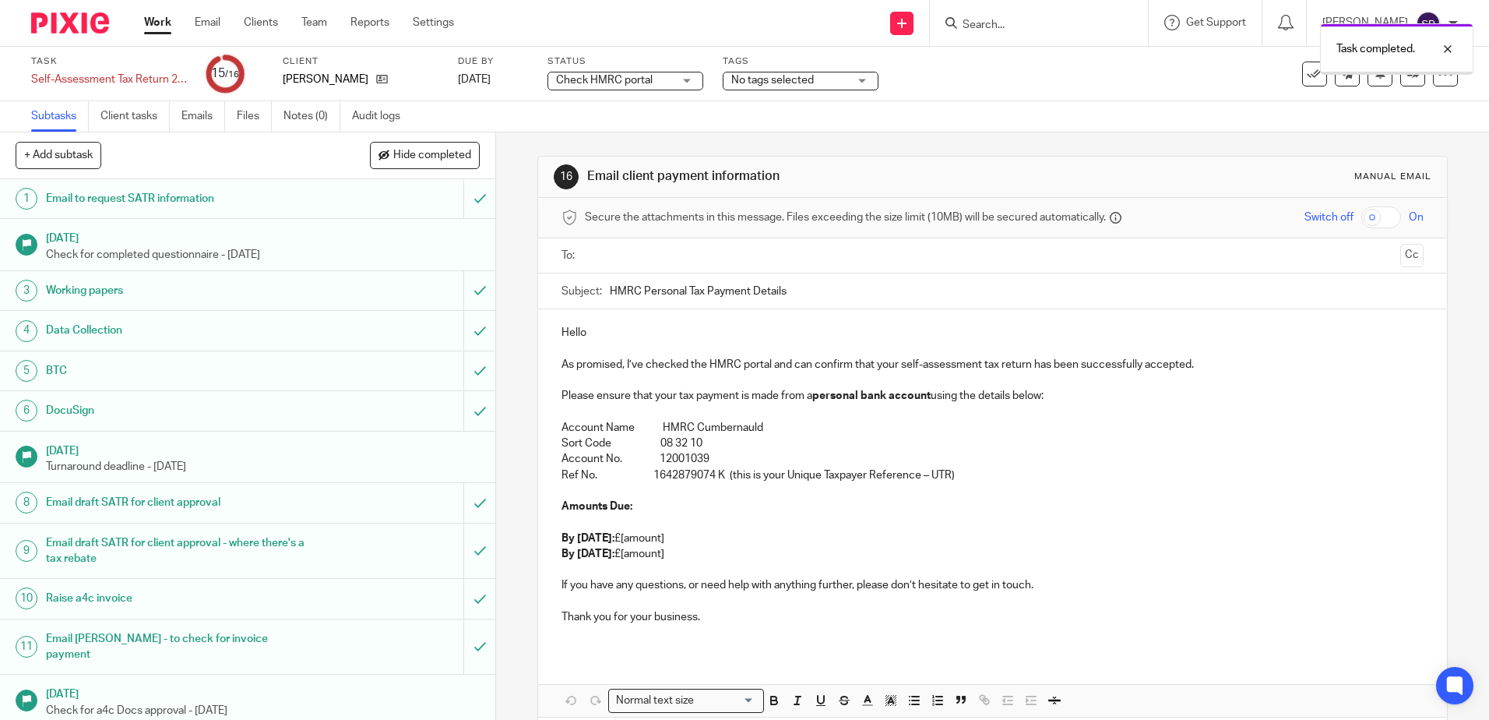
click at [689, 82] on div "Check HMRC portal Check HMRC portal" at bounding box center [626, 81] width 156 height 19
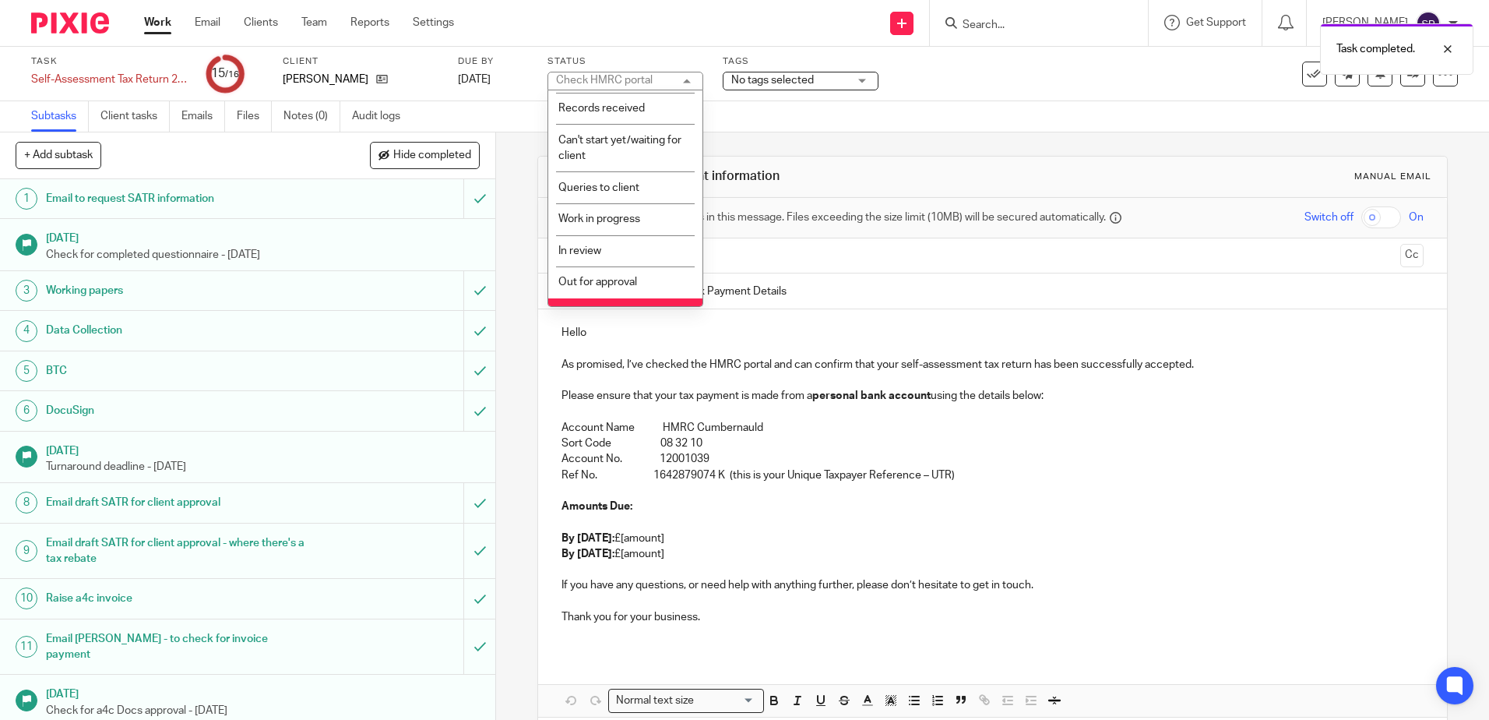
scroll to position [116, 0]
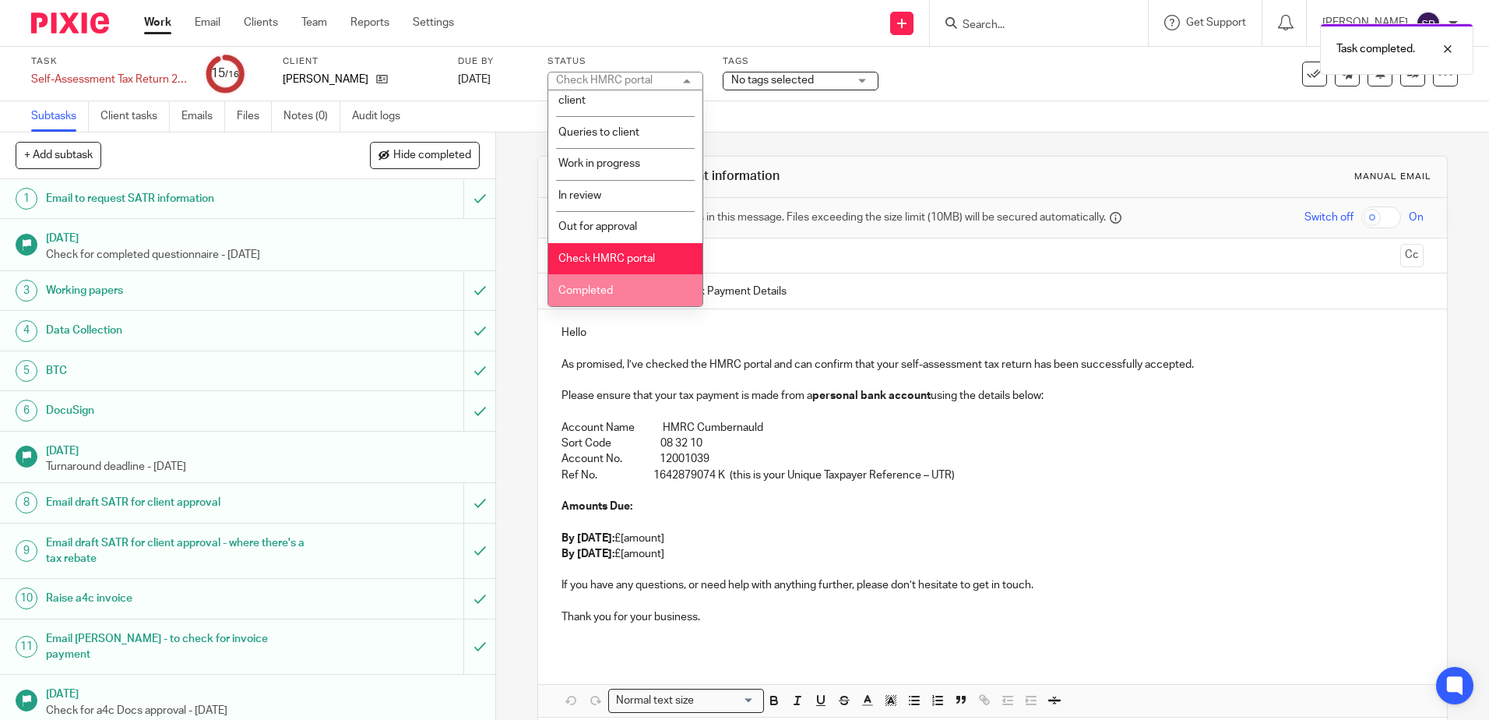
click at [611, 293] on span "Completed" at bounding box center [585, 290] width 55 height 11
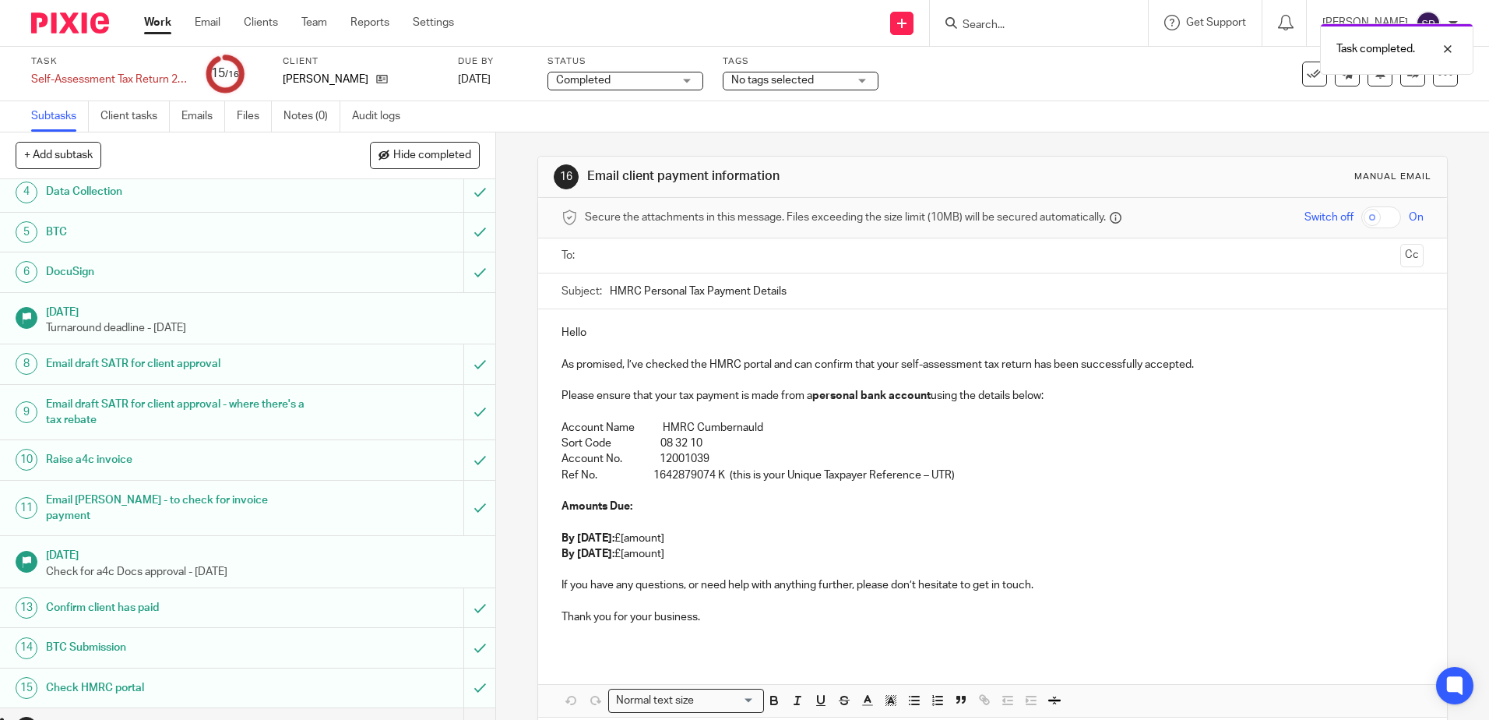
scroll to position [151, 0]
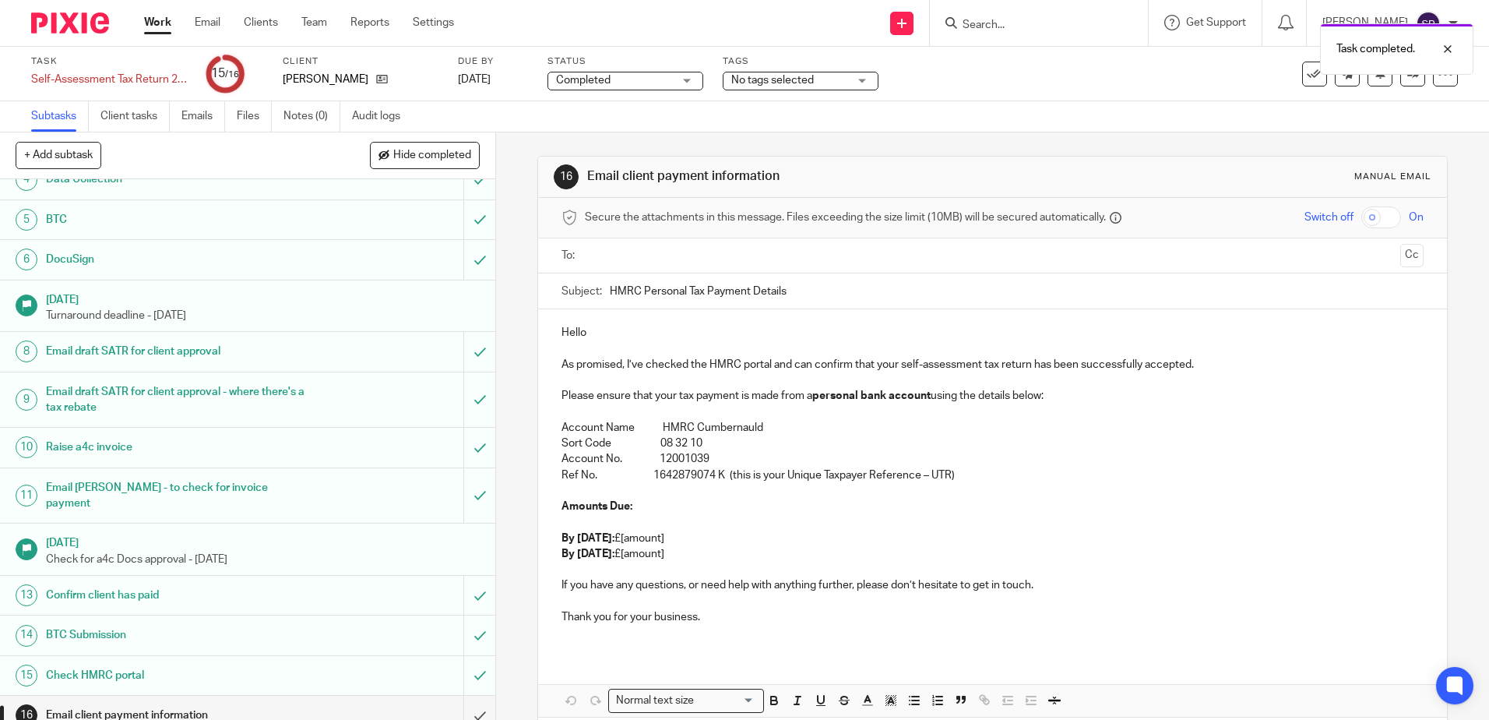
click at [381, 703] on div "Email client payment information" at bounding box center [247, 714] width 403 height 23
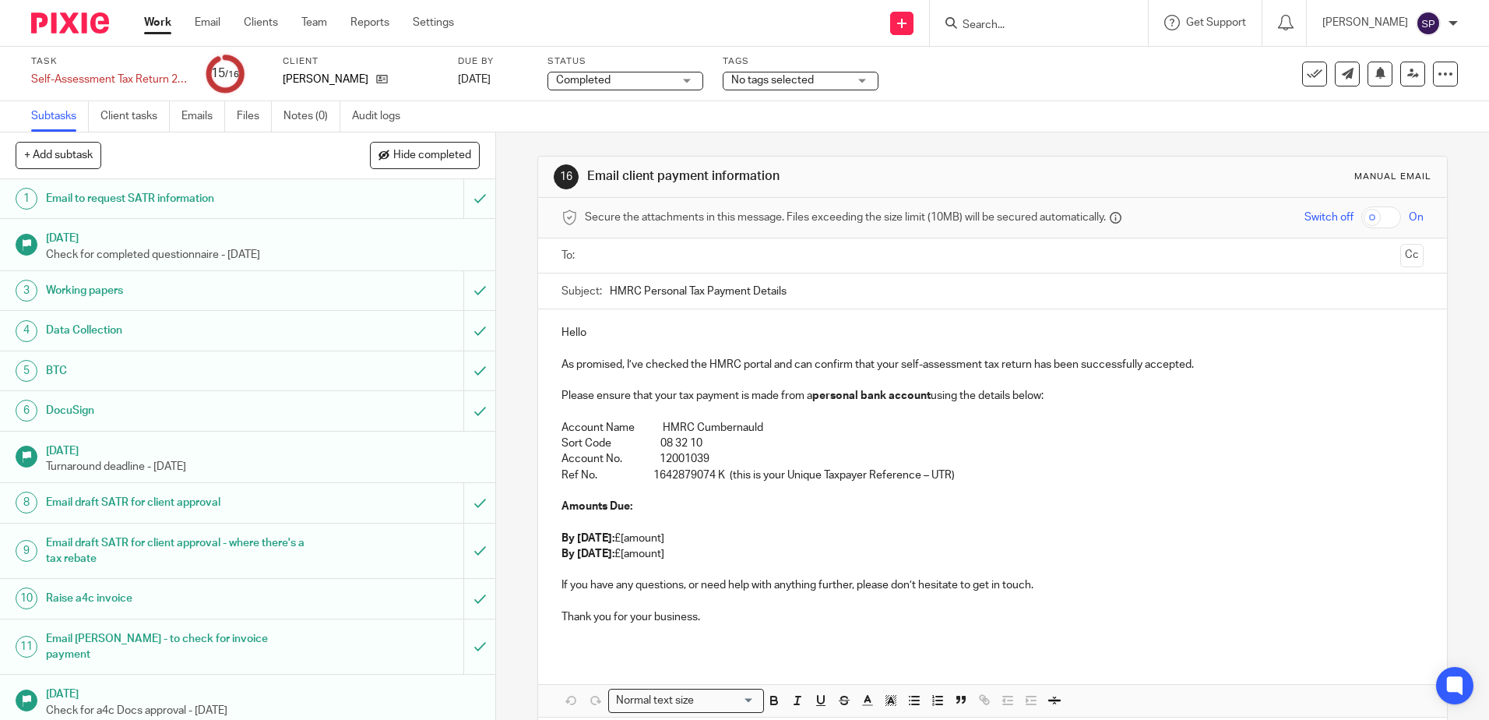
click at [627, 261] on input "text" at bounding box center [991, 256] width 803 height 18
click at [586, 331] on p "Hello" at bounding box center [992, 336] width 861 height 16
click at [633, 368] on p "As promised, I’ve checked the HMRC portal and can confirm that your self-assess…" at bounding box center [992, 368] width 861 height 16
click at [631, 368] on p "As promised, I’ve checked the HMRC portal and can confirm that your self-assess…" at bounding box center [992, 368] width 861 height 16
click at [650, 479] on p "Ref No. 1642879074 K (this is your Unique Taxpayer Reference – UTR)" at bounding box center [992, 478] width 861 height 16
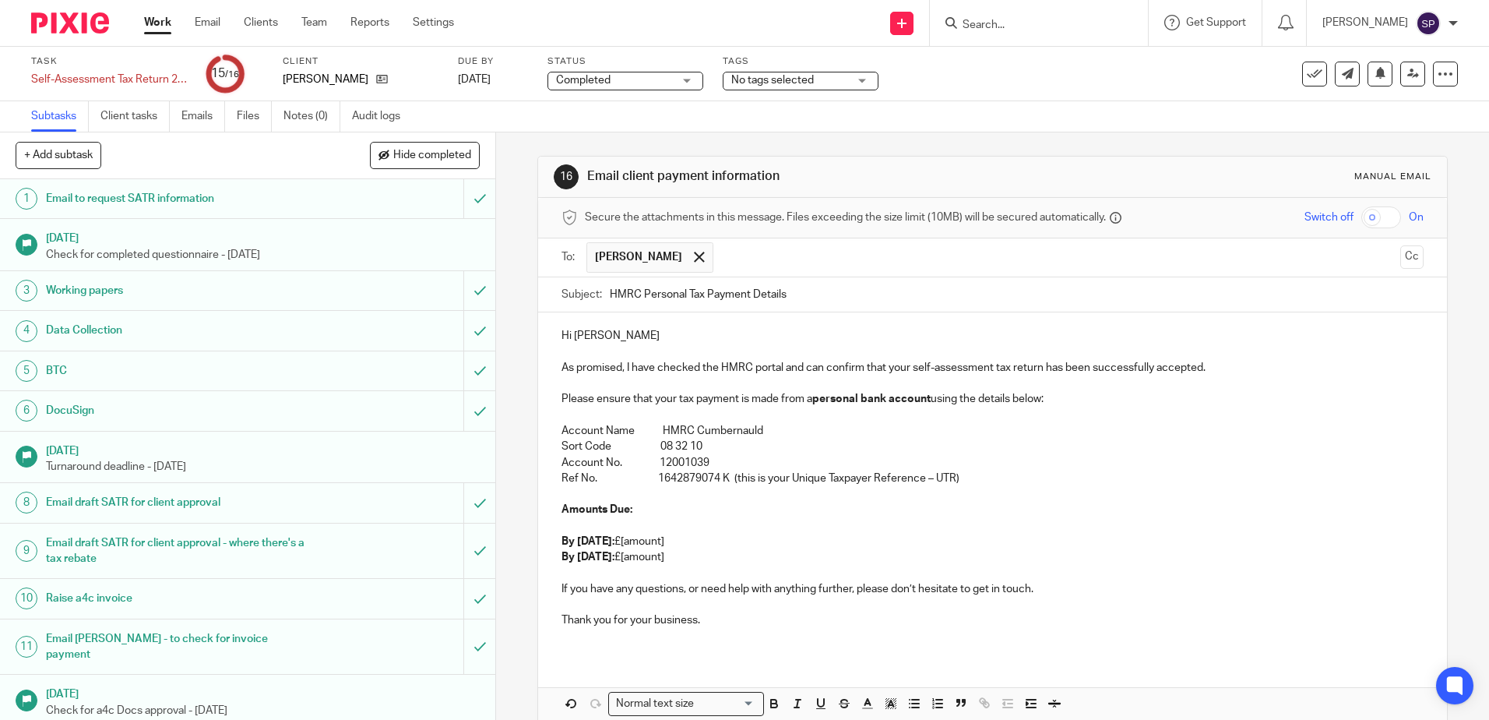
click at [718, 475] on p "Ref No. 1642879074 K (this is your Unique Taxpayer Reference – UTR)" at bounding box center [992, 478] width 861 height 16
click at [951, 476] on p "Ref No. 1642879074K (this is your Unique Taxpayer Reference – UTR)" at bounding box center [992, 478] width 861 height 16
click at [736, 506] on p "Amounts Due:" at bounding box center [992, 510] width 861 height 16
click at [678, 541] on p "By [DATE]: £[amount] By [DATE]: £[amount]" at bounding box center [992, 542] width 861 height 48
click at [682, 541] on p "By [DATE]: £[amount] By [DATE]: £[amount]" at bounding box center [992, 542] width 861 height 48
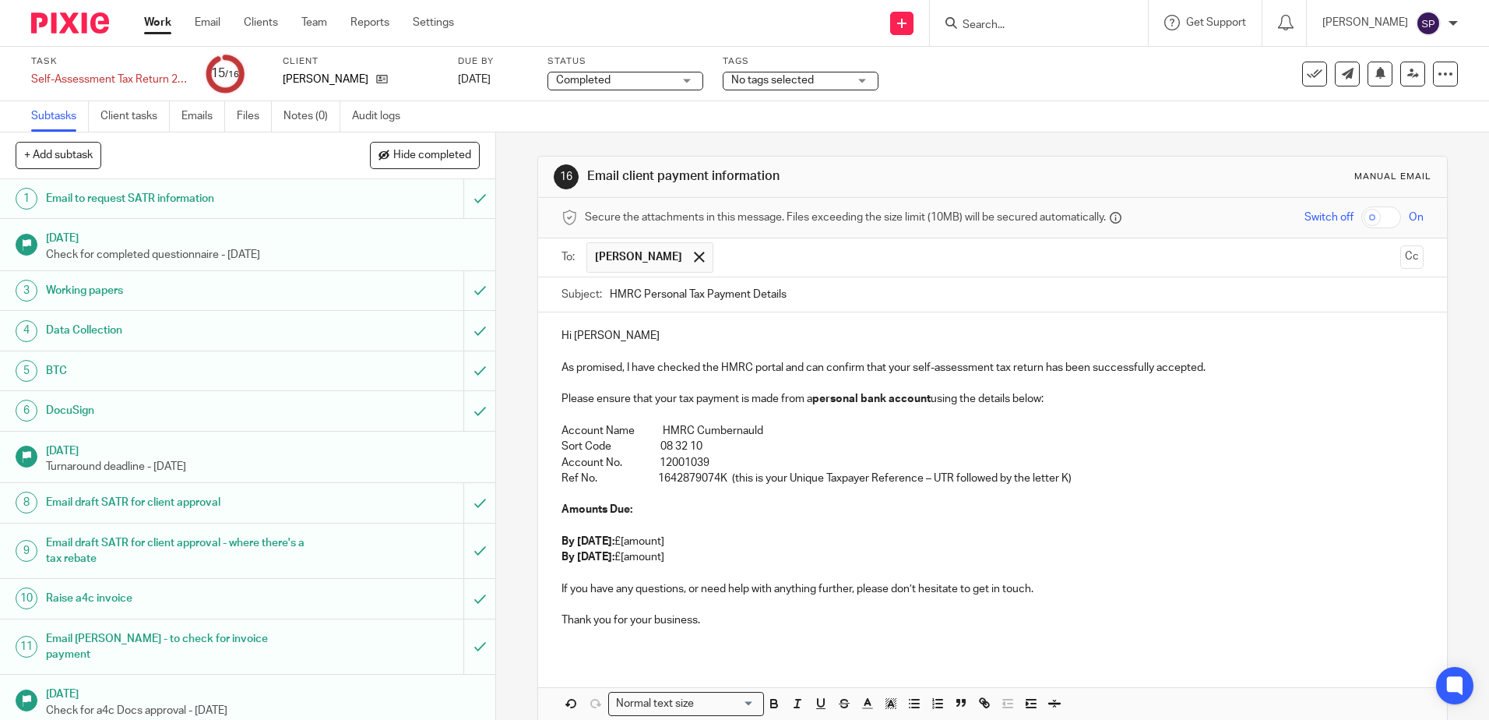
drag, startPoint x: 681, startPoint y: 541, endPoint x: 724, endPoint y: 542, distance: 42.9
click at [724, 542] on p "By [DATE]: £[amount] By [DATE]: £[amount]" at bounding box center [992, 542] width 861 height 48
drag, startPoint x: 551, startPoint y: 553, endPoint x: 724, endPoint y: 573, distance: 174.1
click at [719, 572] on div "Hi [PERSON_NAME] promised, I have checked the HMRC portal and can confirm that …" at bounding box center [992, 483] width 908 height 343
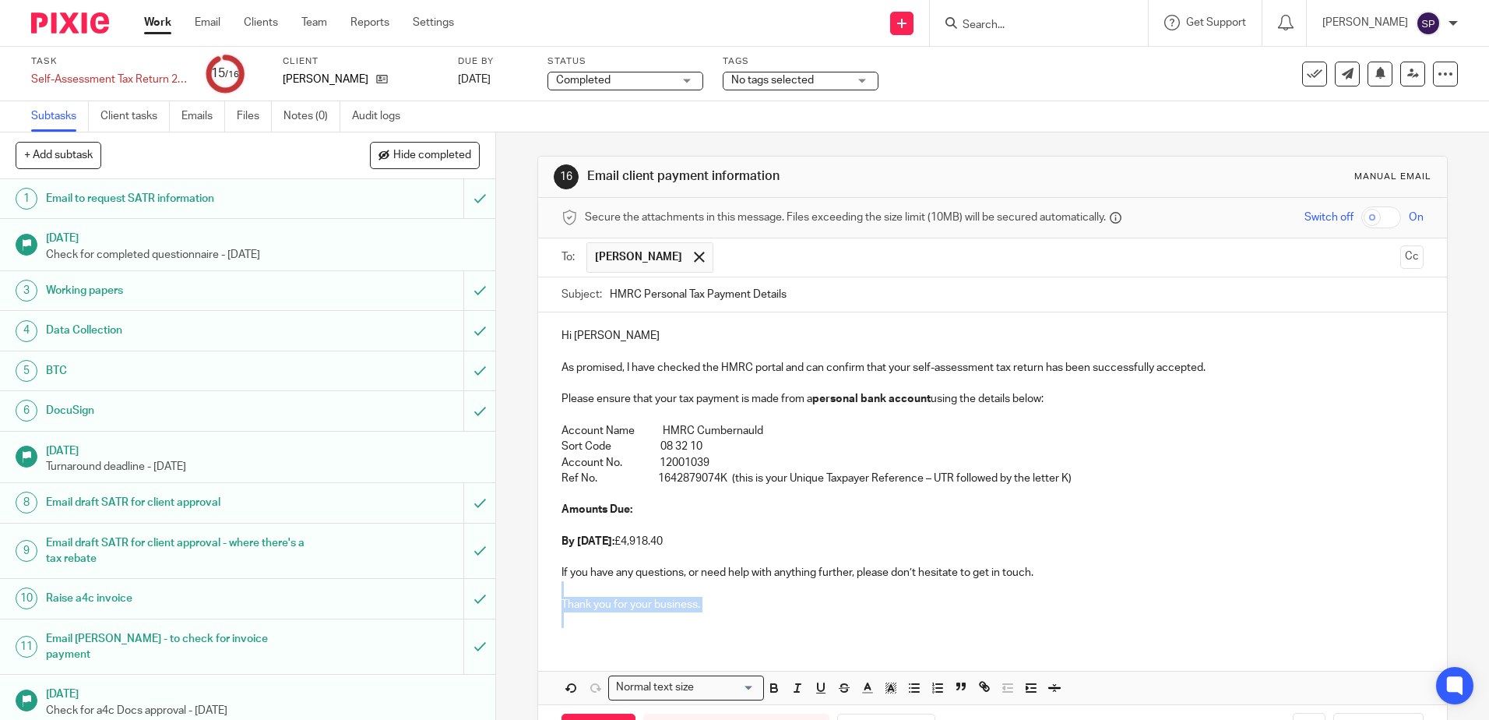
drag, startPoint x: 556, startPoint y: 586, endPoint x: 798, endPoint y: 654, distance: 251.7
click at [790, 650] on div "Hi [PERSON_NAME] promised, I have checked the HMRC portal and can confirm that …" at bounding box center [992, 507] width 908 height 391
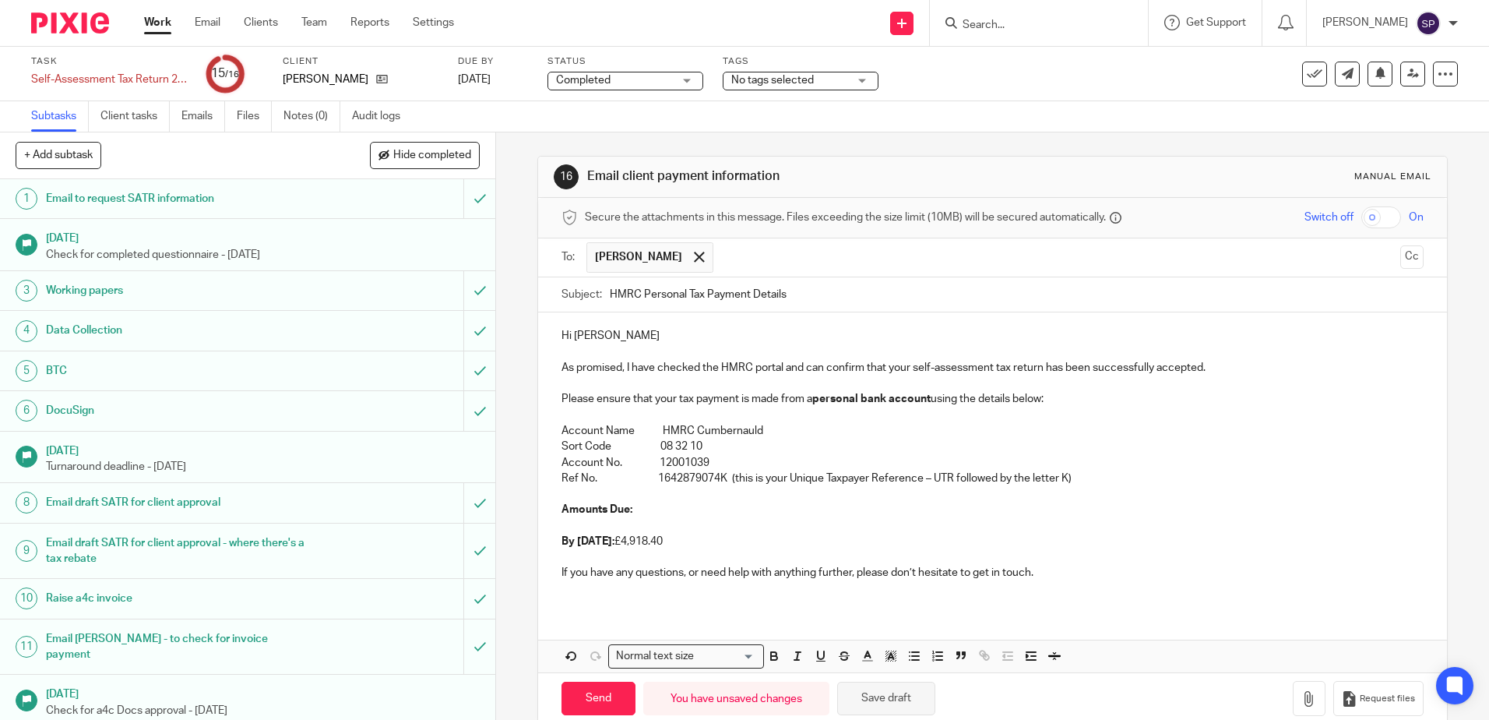
click at [860, 704] on button "Save draft" at bounding box center [886, 698] width 98 height 33
click at [590, 691] on input "Send" at bounding box center [599, 698] width 74 height 33
type input "Sent"
click at [170, 29] on link "Work" at bounding box center [157, 23] width 27 height 16
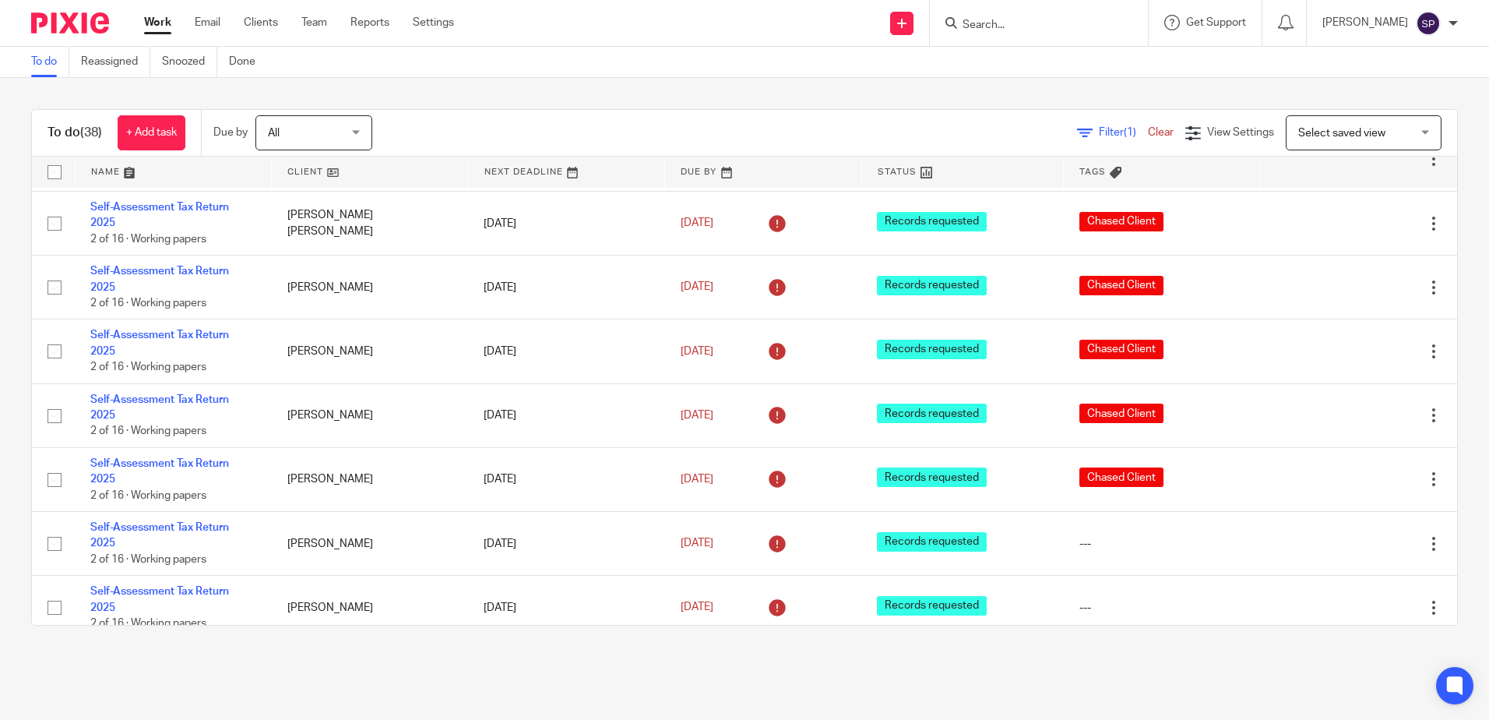
scroll to position [1090, 0]
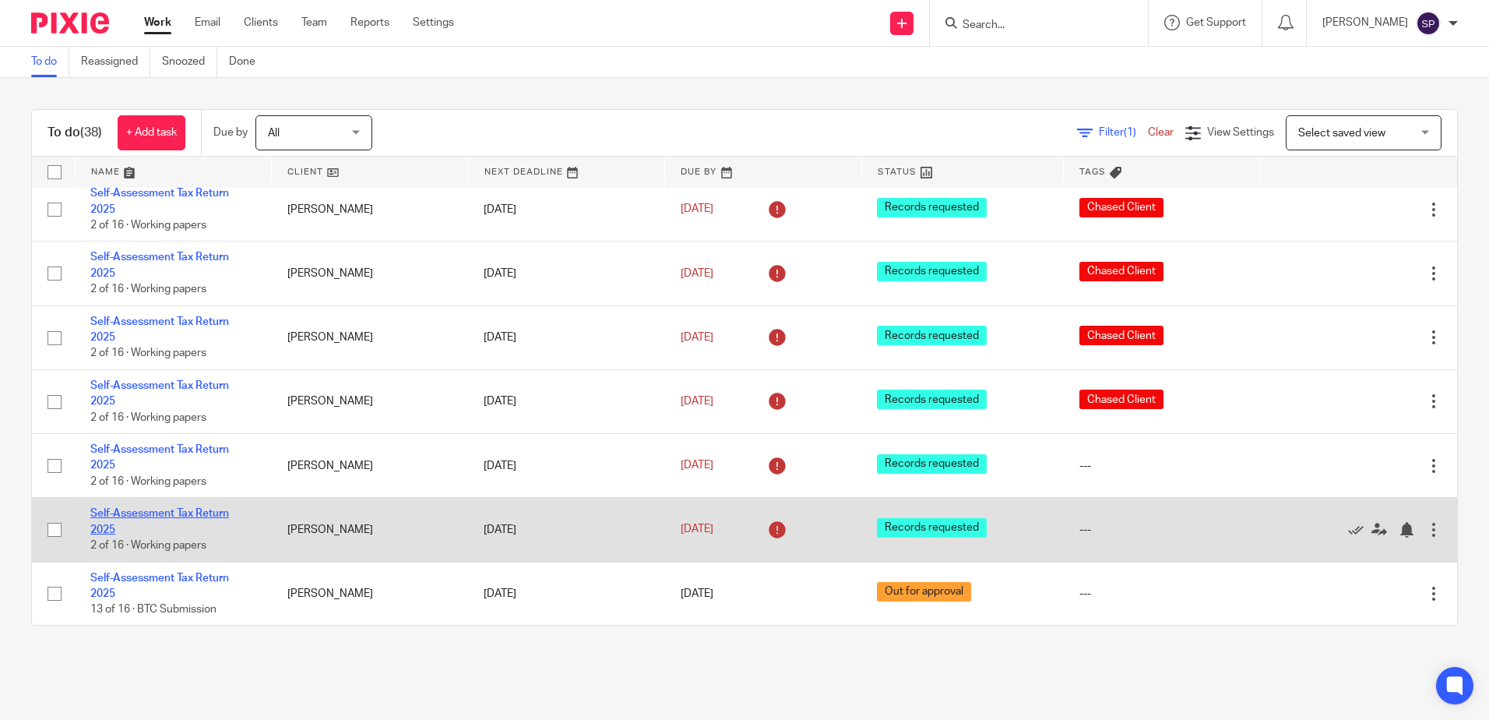
click at [197, 508] on link "Self-Assessment Tax Return 2025" at bounding box center [159, 521] width 139 height 26
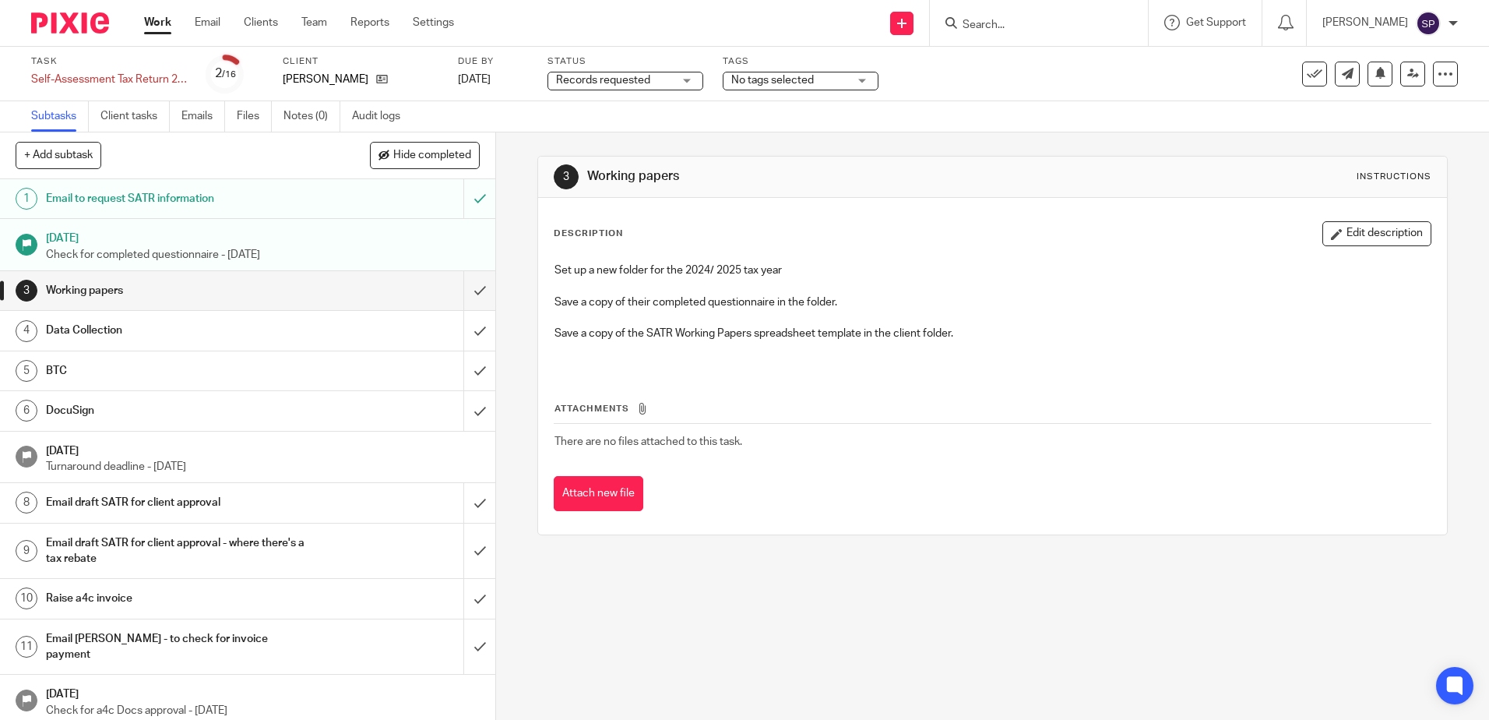
click at [692, 81] on div "Records requested Records requested" at bounding box center [626, 81] width 156 height 19
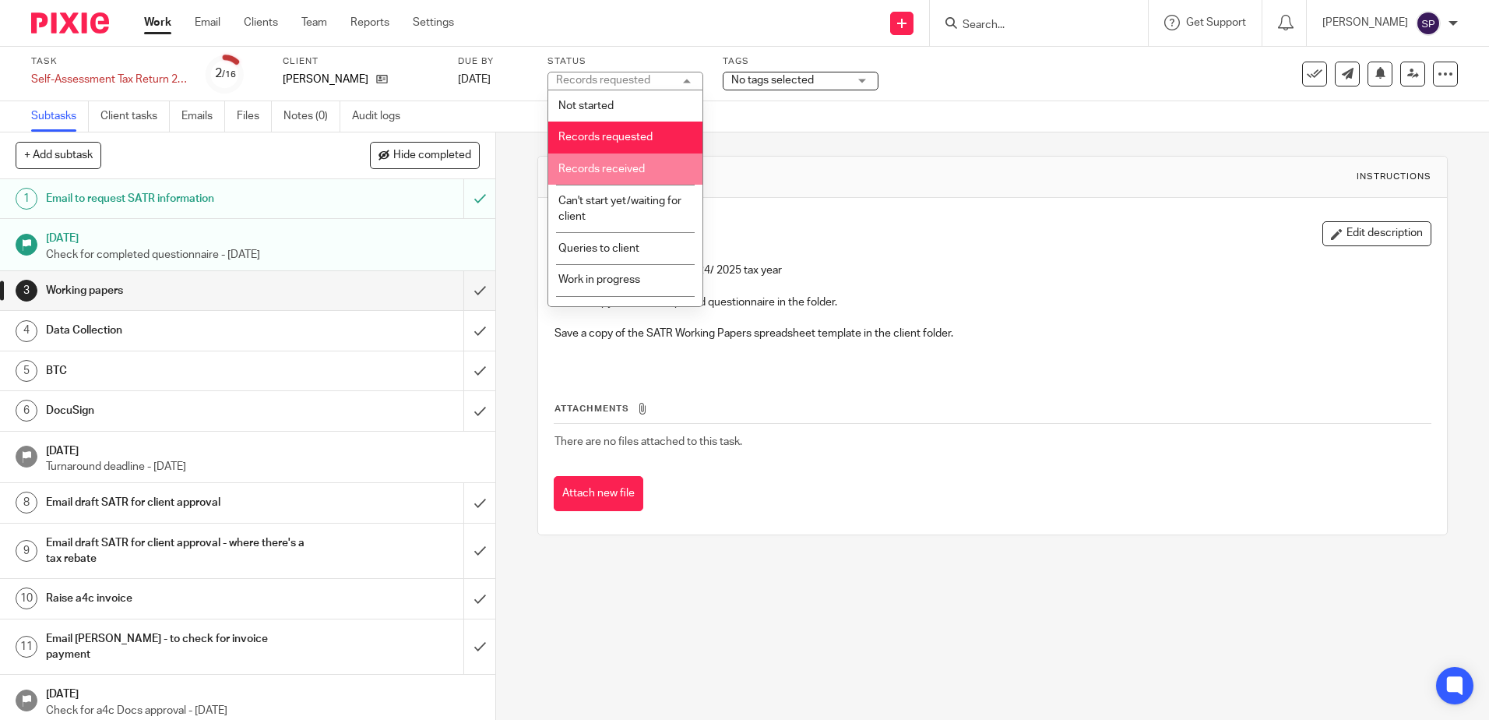
click at [615, 178] on li "Records received" at bounding box center [625, 169] width 154 height 32
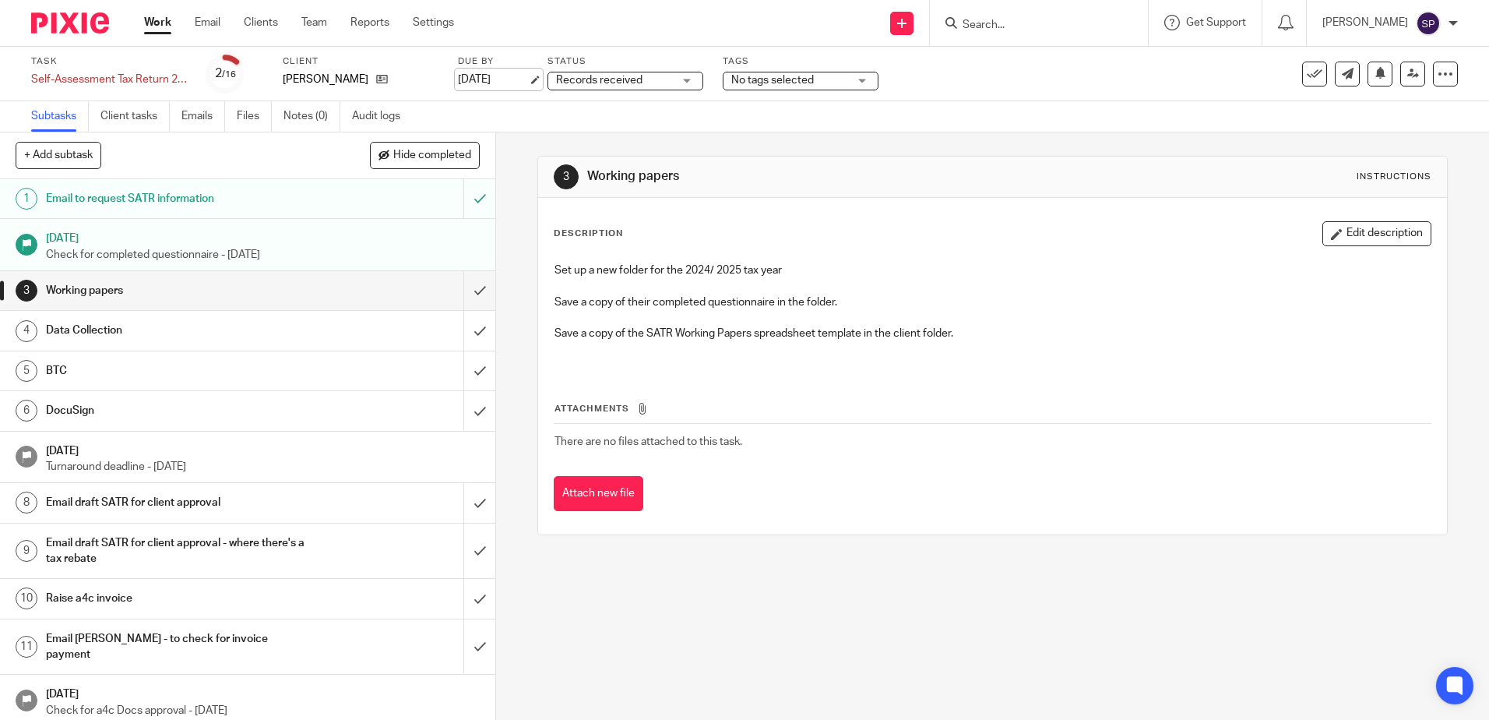
click at [492, 80] on link "[DATE]" at bounding box center [493, 80] width 70 height 16
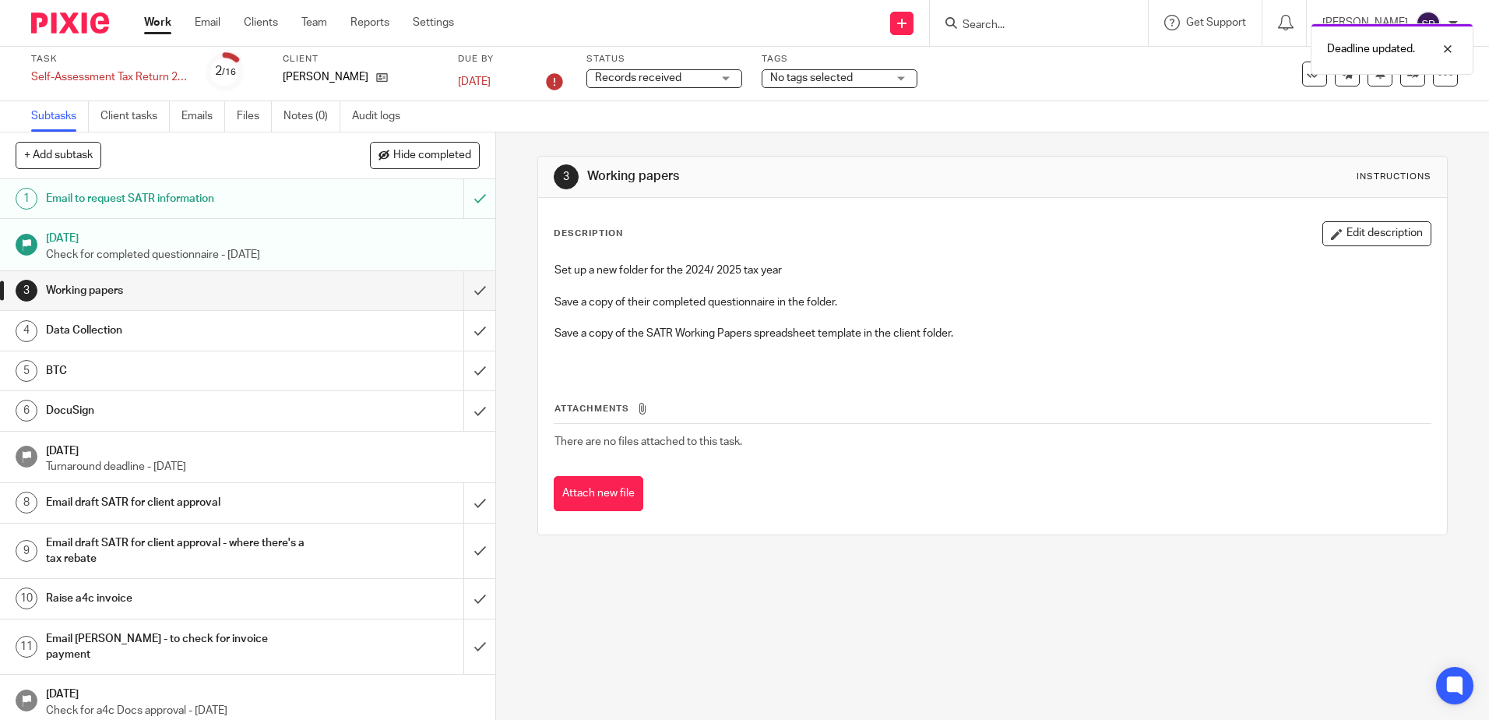
click at [166, 26] on link "Work" at bounding box center [157, 23] width 27 height 16
